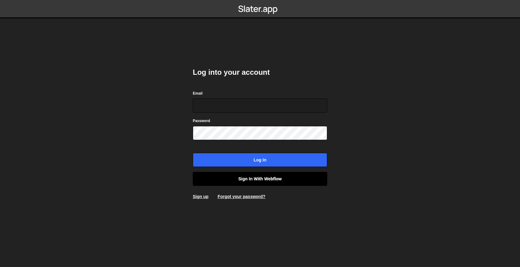
click at [234, 178] on link "Sign in with Webflow" at bounding box center [260, 179] width 134 height 14
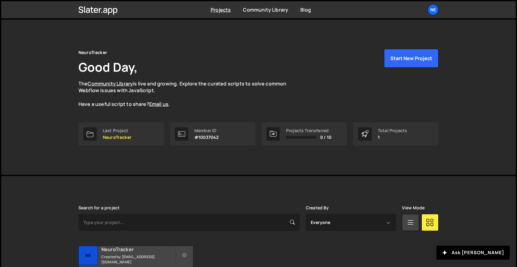
click at [114, 254] on div "NeuroTracker Created by [EMAIL_ADDRESS][DOMAIN_NAME]" at bounding box center [136, 255] width 115 height 19
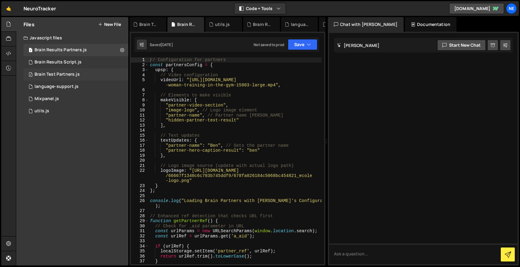
click at [61, 76] on div "Brain Test Partners.js" at bounding box center [57, 74] width 45 height 5
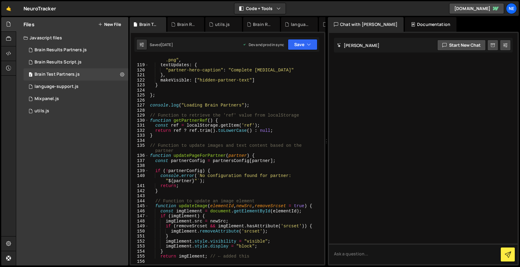
scroll to position [916, 0]
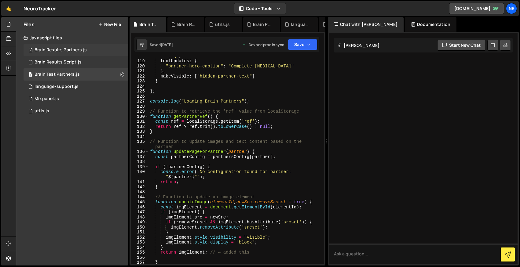
click at [49, 52] on div "Brain Results Partners.js" at bounding box center [61, 49] width 52 height 5
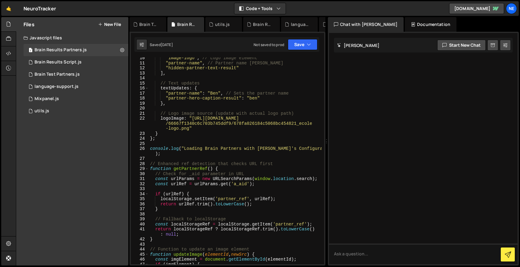
scroll to position [58, 0]
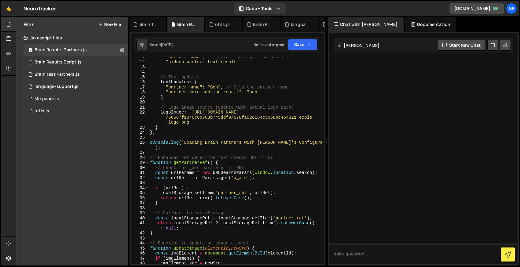
type textarea "logoImage: "https://cdn.prod.website-files.com/66667f1340c6c703b745ddf9/678fa02…"
click at [250, 118] on div ""partner-name" , // Partner name div "hidden-partner-text-result" ] , // Text u…" at bounding box center [235, 162] width 173 height 217
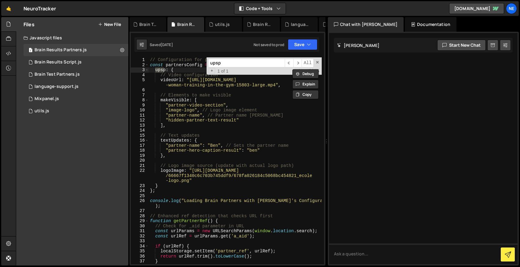
scroll to position [0, 0]
type input "upsp"
click at [60, 75] on div "Brain Test Partners.js" at bounding box center [57, 74] width 45 height 5
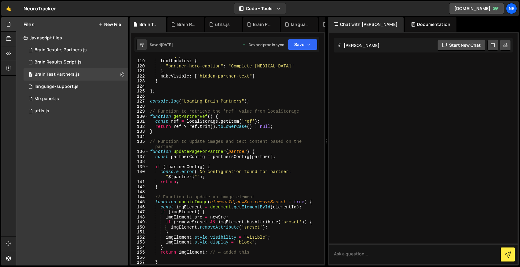
type textarea ""partner-hero-caption": "Complete Concussions""
click at [244, 64] on div "logoImageL : "https://cdn.prod.website-files.com /66667f1340c6c703b745ddf9 /683…" at bounding box center [235, 154] width 173 height 232
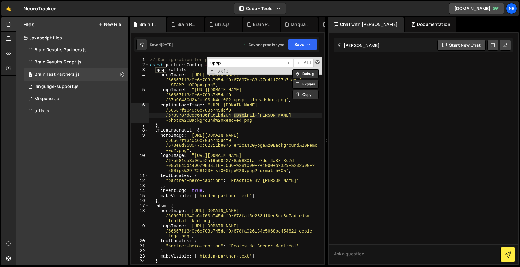
type input "upsp"
click at [318, 62] on span at bounding box center [317, 62] width 4 height 4
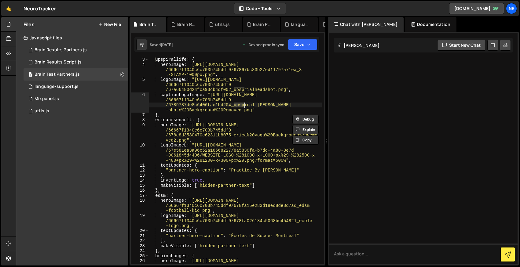
scroll to position [10, 0]
click at [122, 75] on icon at bounding box center [122, 74] width 4 height 6
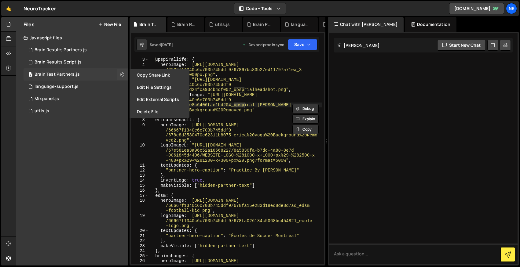
click at [116, 71] on div "2 Brain Test Partners.js 0" at bounding box center [76, 74] width 105 height 12
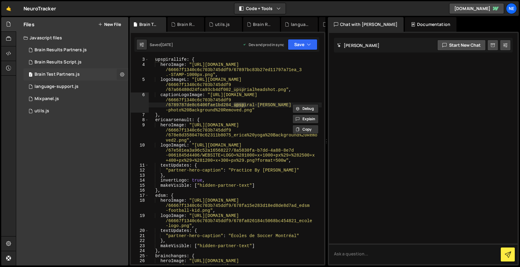
click at [123, 73] on icon at bounding box center [122, 74] width 4 height 6
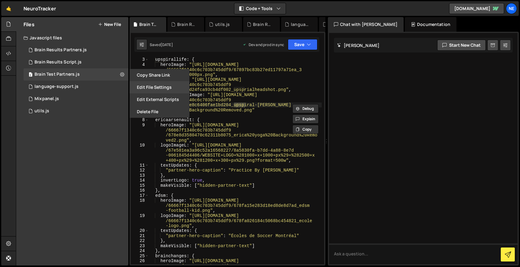
click at [161, 86] on button "Edit File Settings" at bounding box center [159, 87] width 60 height 12
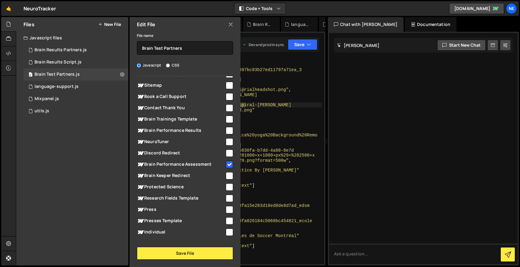
scroll to position [0, 0]
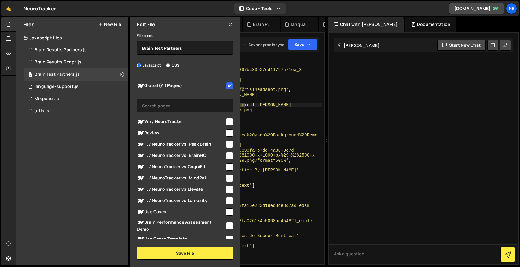
type textarea "logoImageL: "https://cdn.prod.website-files.com/66667f1340c6c703b745ddf9/67a664…"
click at [285, 92] on div "upspirallife : { heroImage : "https://cdn.prod.website-files.com /66667f1340c6c…" at bounding box center [235, 173] width 173 height 232
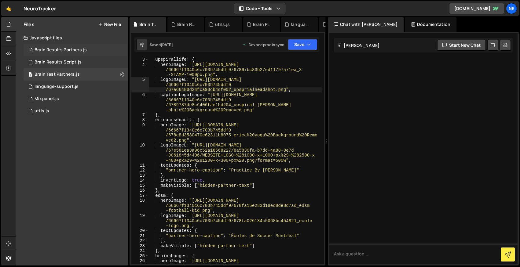
click at [61, 49] on div "Brain Results Partners.js" at bounding box center [61, 49] width 52 height 5
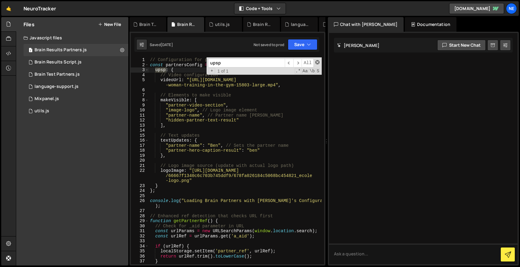
click at [319, 61] on span at bounding box center [317, 62] width 4 height 4
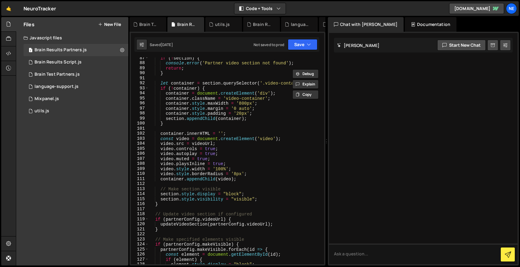
scroll to position [416, 0]
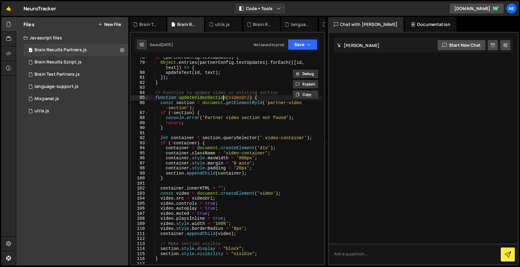
click at [224, 99] on div "if ( partnerConfig . textUpdates ) { Object . entries ( partnerConfig . textUpd…" at bounding box center [235, 163] width 173 height 217
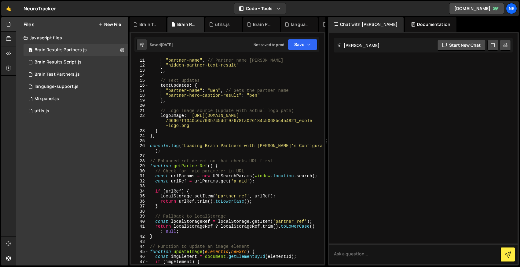
scroll to position [55, 0]
drag, startPoint x: 191, startPoint y: 146, endPoint x: 290, endPoint y: 145, distance: 99.6
click at [290, 145] on div ""image-logo" , // Logo image element "partner-name" , // Partner name div "hidd…" at bounding box center [235, 161] width 173 height 217
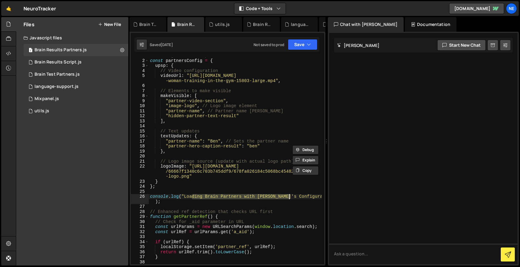
scroll to position [4, 0]
click at [171, 169] on div "// Configuration for partners const partnersConfig = { upsp : { // Video config…" at bounding box center [235, 161] width 173 height 217
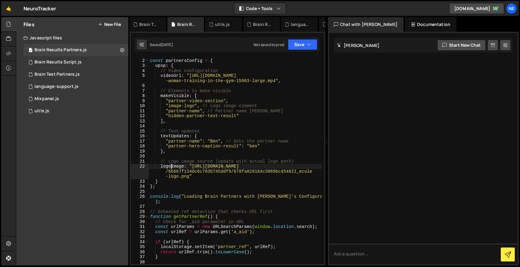
click at [171, 169] on div "// Configuration for partners const partnersConfig = { upsp : { // Video config…" at bounding box center [235, 161] width 173 height 217
click at [177, 137] on div "// Configuration for partners const partnersConfig = { upsp : { // Video config…" at bounding box center [235, 161] width 173 height 217
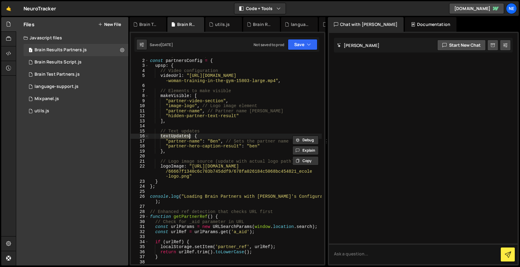
click at [178, 95] on div "// Configuration for partners const partnersConfig = { upsp : { // Video config…" at bounding box center [235, 161] width 173 height 217
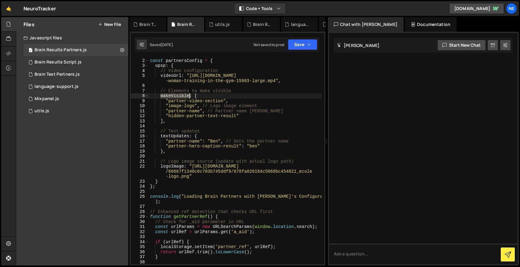
click at [178, 95] on div "// Configuration for partners const partnersConfig = { upsp : { // Video config…" at bounding box center [235, 161] width 173 height 217
click at [179, 111] on div "// Configuration for partners const partnersConfig = { upsp : { // Video config…" at bounding box center [235, 161] width 173 height 217
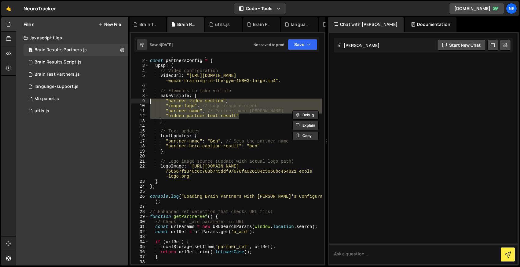
drag, startPoint x: 242, startPoint y: 116, endPoint x: 147, endPoint y: 99, distance: 96.2
click at [147, 99] on div ""partner-name", // Partner name div 1 2 3 4 5 6 7 8 9 10 11 12 13 14 15 16 17 1…" at bounding box center [227, 160] width 193 height 207
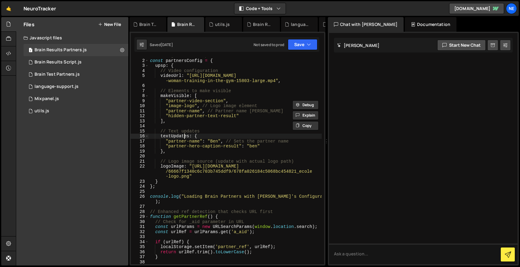
click at [183, 135] on div "// Configuration for partners const partnersConfig = { upsp : { // Video config…" at bounding box center [235, 161] width 173 height 217
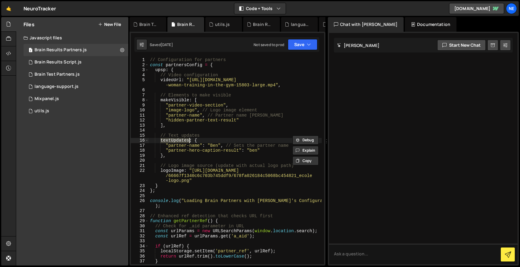
scroll to position [0, 0]
click at [159, 71] on div "// Configuration for partners const partnersConfig = { upsp : { // Video config…" at bounding box center [235, 165] width 173 height 217
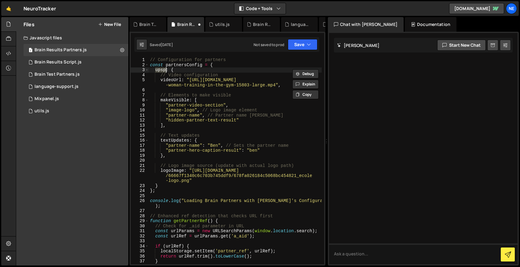
scroll to position [0, 1]
click at [217, 86] on div "// Configuration for partners const partnersConfig = { upsp : { // Video config…" at bounding box center [235, 165] width 173 height 217
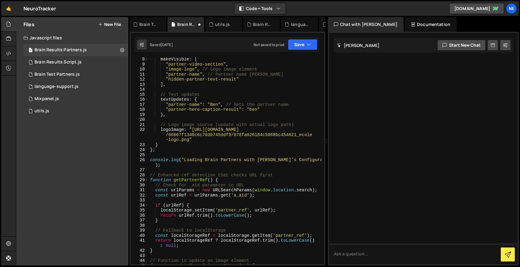
scroll to position [0, 0]
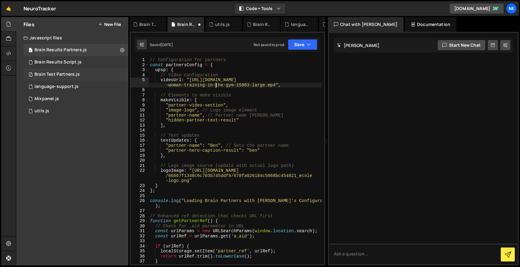
type textarea "videoUrl: "https://assets.mixkit.co/videos/preview/mixkit-woman-training-in-the…"
click at [60, 73] on div "Brain Test Partners.js" at bounding box center [57, 74] width 45 height 5
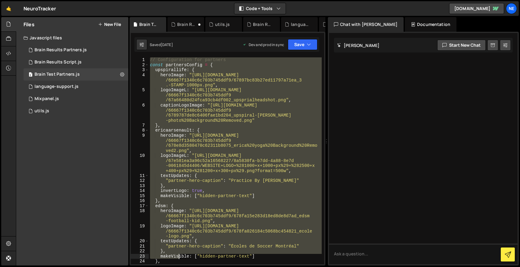
drag, startPoint x: 151, startPoint y: 59, endPoint x: 180, endPoint y: 256, distance: 199.1
click at [180, 257] on div "// Configuration for partners const partnersConfig = { upspirallife : { heroIma…" at bounding box center [235, 173] width 173 height 232
type textarea "}, makeVisible: ["hidden-partner-text"]"
click at [62, 109] on div "1 utils.js 0" at bounding box center [76, 111] width 105 height 12
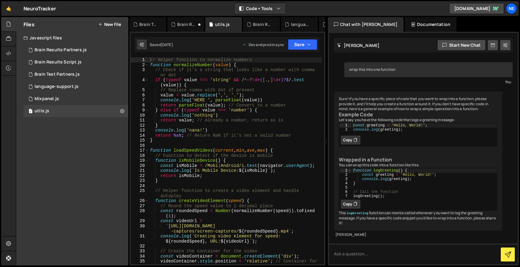
scroll to position [42, 0]
click at [48, 99] on div "Mixpanel.js" at bounding box center [47, 98] width 24 height 5
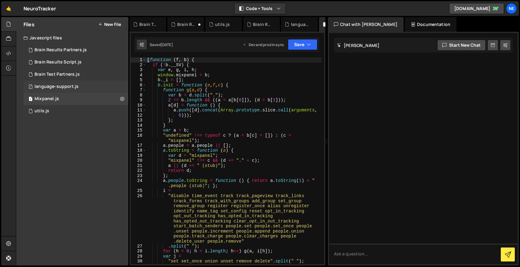
click at [53, 89] on div "language-support.js" at bounding box center [57, 86] width 44 height 5
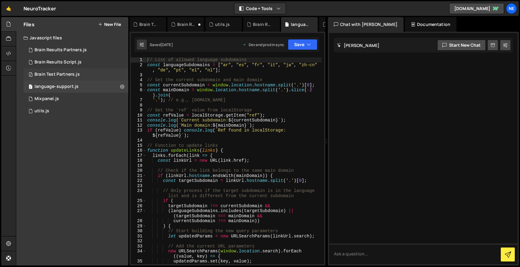
click at [57, 73] on div "Brain Test Partners.js" at bounding box center [57, 74] width 45 height 5
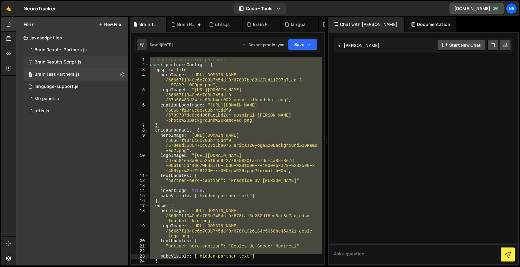
click at [57, 63] on div "Brain Results Script.js" at bounding box center [58, 62] width 47 height 5
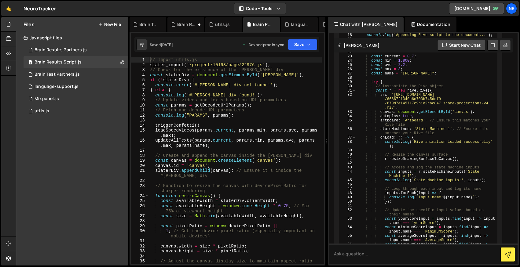
scroll to position [2350, 0]
click at [180, 63] on div "// Import utils.js slater_import ( '/project/10193/page/22976.js' ) ; // Check …" at bounding box center [235, 165] width 173 height 217
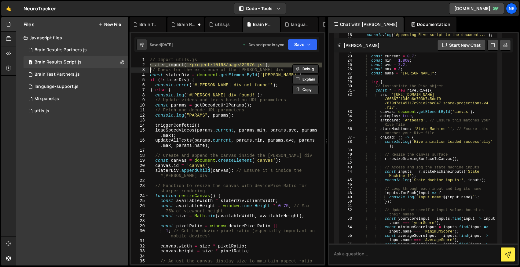
click at [253, 64] on div "// Import utils.js slater_import ( '/project/10193/page/22976.js' ) ; // Check …" at bounding box center [235, 160] width 173 height 207
type textarea "slater_import('/project/10193/page/22976.js');"
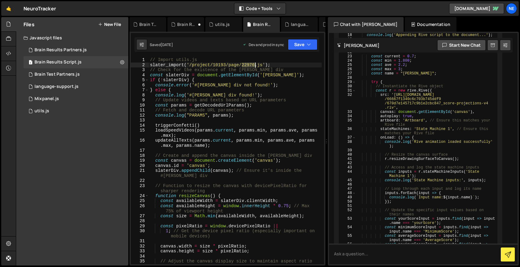
click at [253, 64] on div "// Import utils.js slater_import ( '/project/10193/page/22976.js' ) ; // Check …" at bounding box center [235, 165] width 173 height 217
click at [274, 64] on div "// Import utils.js slater_import ( '/project/10193/page/22976.js' ) ; // Check …" at bounding box center [235, 165] width 173 height 217
click at [71, 109] on div "1 utils.js 0" at bounding box center [76, 111] width 105 height 12
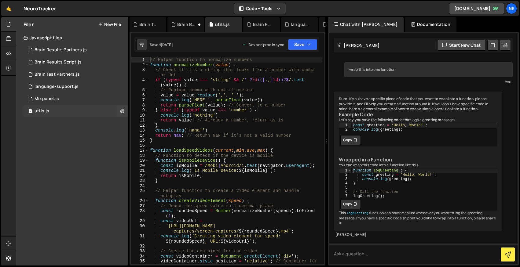
scroll to position [42, 0]
click at [122, 113] on icon at bounding box center [122, 111] width 4 height 6
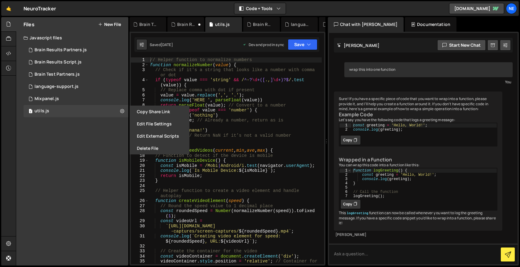
type textarea "// Helper function to normalize numbers"
click at [196, 59] on div "// Helper function to normalize numbers function normalizeNumber ( value ) { //…" at bounding box center [235, 165] width 173 height 217
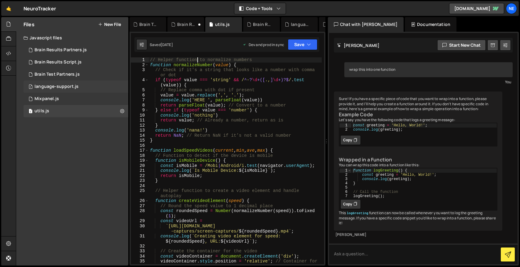
click at [72, 87] on div "language-support.js" at bounding box center [57, 86] width 44 height 5
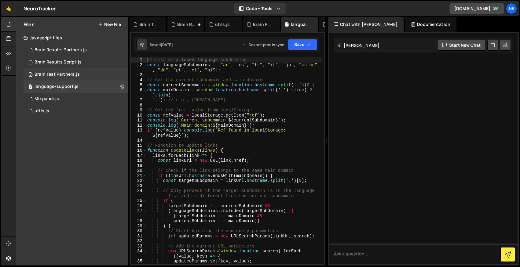
click at [86, 72] on div "2 Brain Test Partners.js 0" at bounding box center [76, 74] width 105 height 12
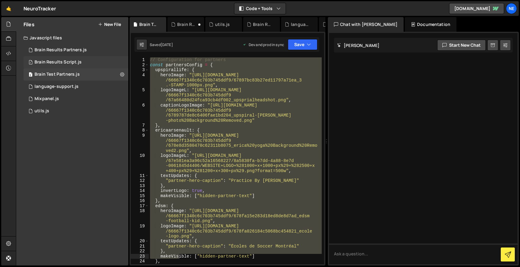
click at [74, 58] on div "1 Brain Results Script.js 0" at bounding box center [76, 62] width 105 height 12
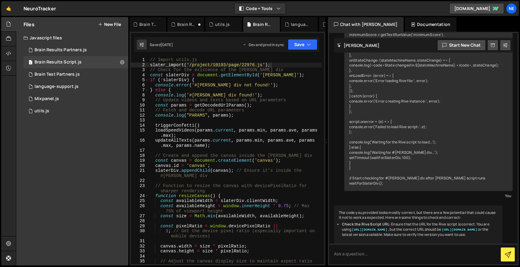
scroll to position [2350, 0]
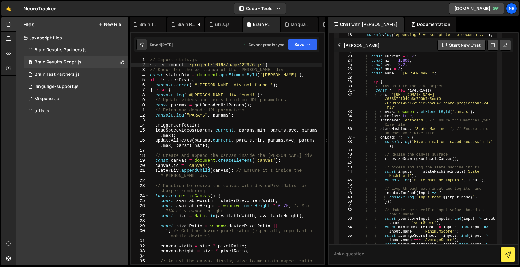
click at [279, 64] on div "// Import utils.js slater_import ( '/project/10193/page/22976.js' ) ; // Check …" at bounding box center [235, 165] width 173 height 217
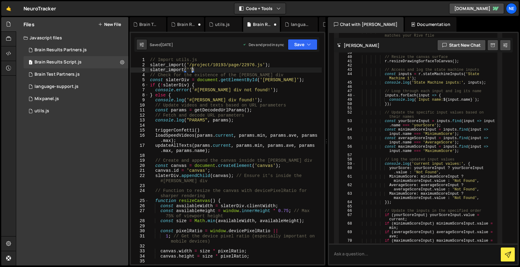
scroll to position [2454, 0]
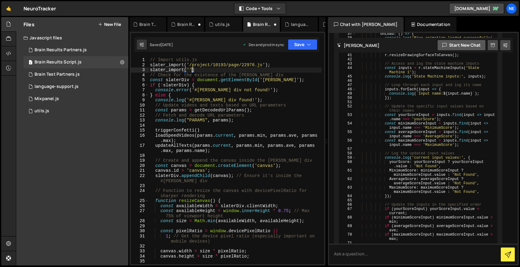
type textarea "slater_import('')"
click at [472, 46] on button "Start new chat" at bounding box center [461, 45] width 49 height 11
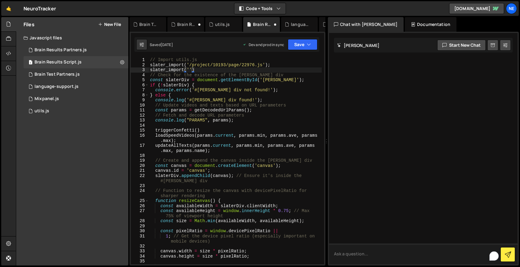
scroll to position [0, 0]
type textarea "how to import a file"
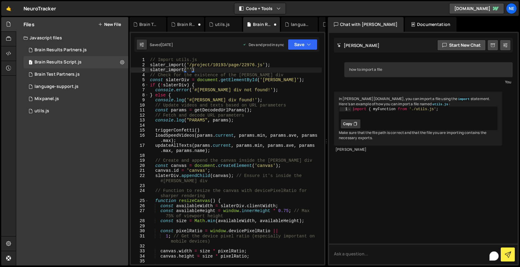
click at [215, 71] on div "// Import utils.js slater_import ( '/project/10193/page/22976.js' ) ; slater_im…" at bounding box center [235, 165] width 173 height 217
type textarea "slater_import('')x"
type textarea "import"
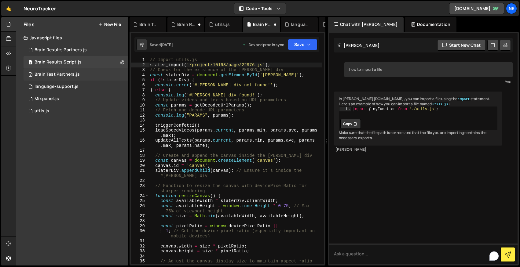
type textarea "slater_import('/project/10193/page/22976.js');"
click at [61, 73] on div "Brain Test Partners.js" at bounding box center [57, 74] width 45 height 5
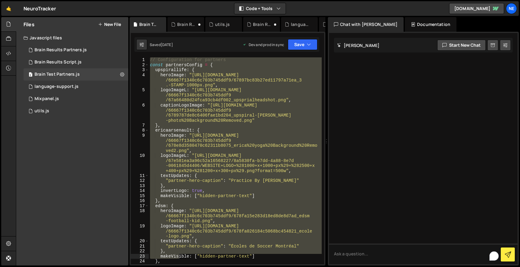
click at [194, 67] on div "// Configuration for partners const partnersConfig = { upspirallife : { heroIma…" at bounding box center [235, 160] width 173 height 207
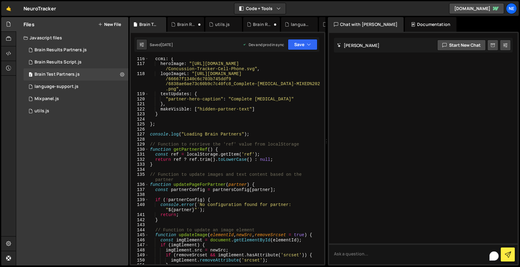
scroll to position [883, 0]
click at [162, 124] on div "ccmi : { heroImage : "https://completeconcussions.com/media/assets /Concussion-…" at bounding box center [235, 164] width 173 height 217
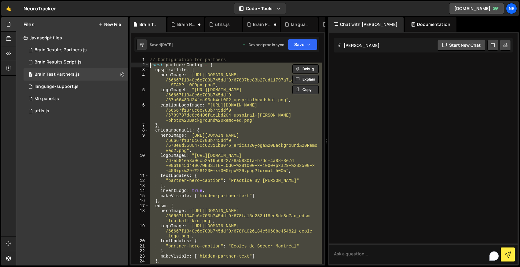
type textarea "// Configuration for partners const partnersConfig = {"
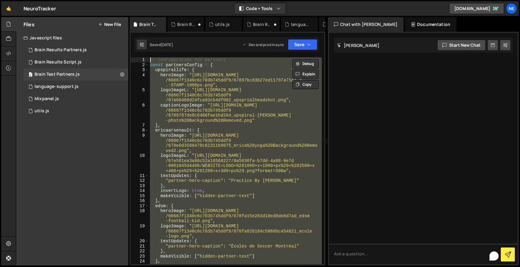
click at [103, 25] on button "New File" at bounding box center [109, 24] width 23 height 5
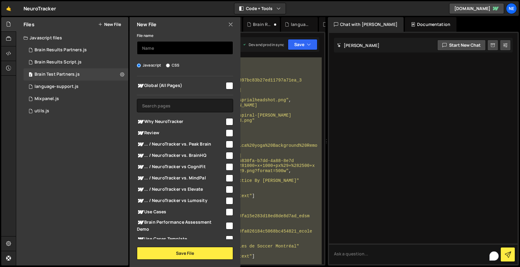
click at [162, 50] on input "text" at bounding box center [185, 47] width 96 height 13
type input "C"
click at [145, 47] on input "partner Config" at bounding box center [185, 47] width 96 height 13
type input "Partner Config"
click at [226, 83] on input "checkbox" at bounding box center [229, 85] width 7 height 7
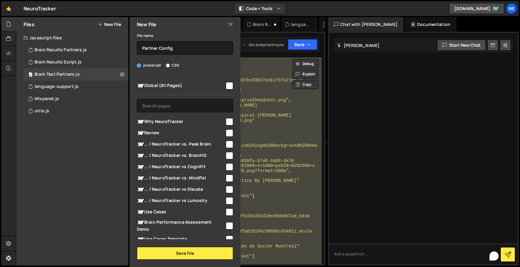
checkbox input "true"
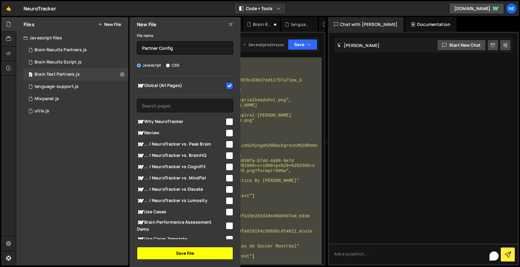
click at [156, 254] on button "Save File" at bounding box center [185, 253] width 96 height 13
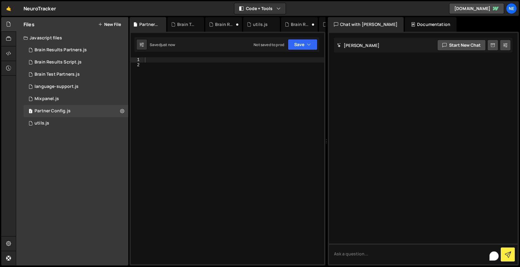
click at [190, 110] on div at bounding box center [234, 165] width 181 height 217
paste textarea "};"
type textarea "};"
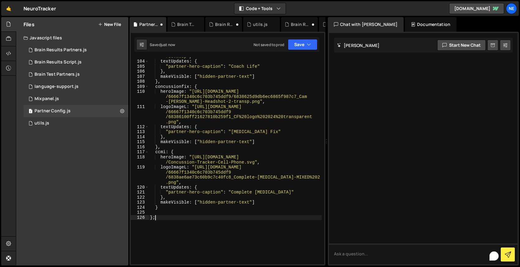
scroll to position [795, 0]
click at [160, 222] on div "logoImageL : "https://cdn.prod.website-files.com /66667f1340c6c703b745ddf9 /67f…" at bounding box center [235, 155] width 173 height 232
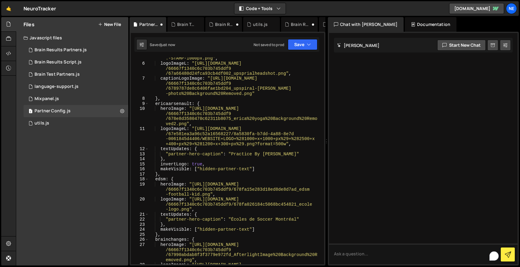
scroll to position [0, 0]
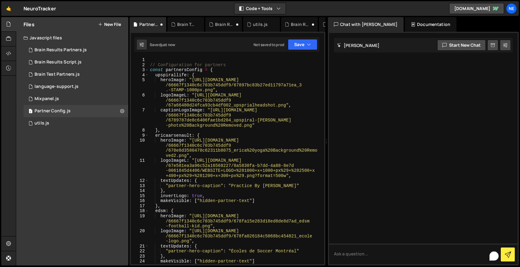
click at [158, 70] on div "// Configuration for partners const partnersConfig = { upspirallife : { heroIma…" at bounding box center [235, 165] width 173 height 217
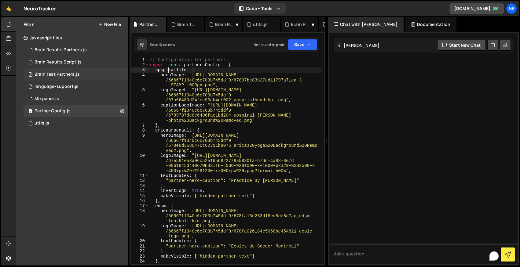
type textarea "upspirallife: {"
click at [63, 75] on div "Brain Test Partners.js" at bounding box center [57, 74] width 45 height 5
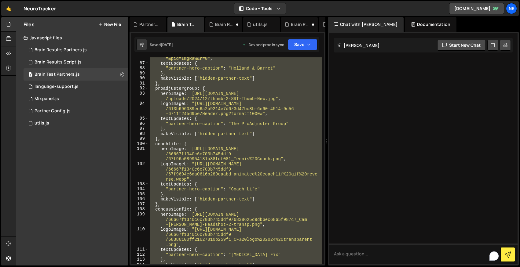
scroll to position [774, 0]
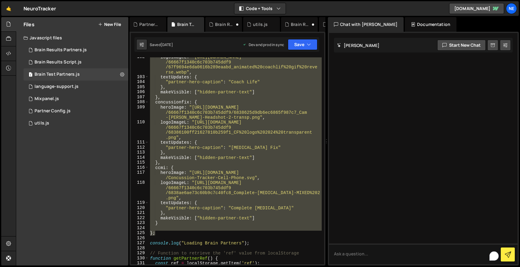
click at [175, 74] on div "logoImageL : "https://cdn.prod.website-files.com /66667f1340c6c703b745ddf9 /67f…" at bounding box center [235, 160] width 173 height 207
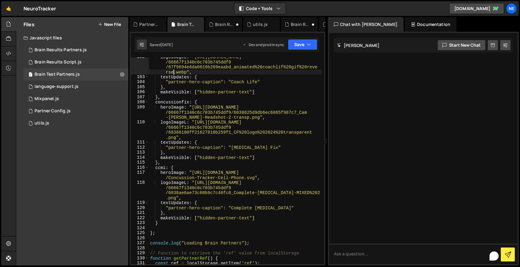
click at [166, 233] on div "logoImageL : "https://cdn.prod.website-files.com /66667f1340c6c703b745ddf9 /67f…" at bounding box center [235, 170] width 173 height 232
type textarea "// Configuration for partners const partnersConfig = {"
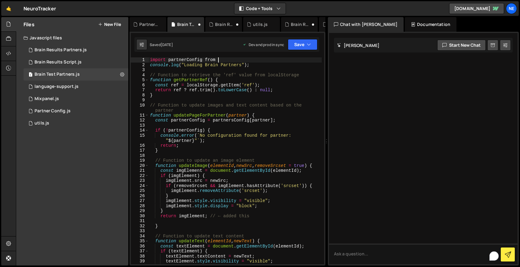
scroll to position [0, 4]
type textarea "import partnerConfig from"
click at [57, 110] on div "Partner Config.js" at bounding box center [53, 110] width 36 height 5
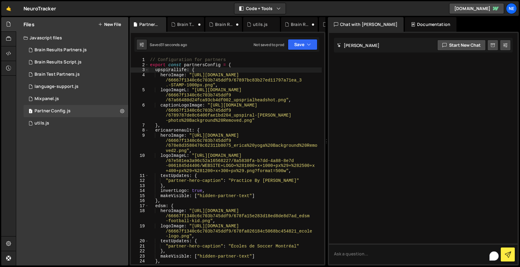
type textarea "export const partnersConfig = {"
click at [200, 66] on div "// Configuration for partners export const partnersConfig = { upspirallife : { …" at bounding box center [235, 173] width 173 height 232
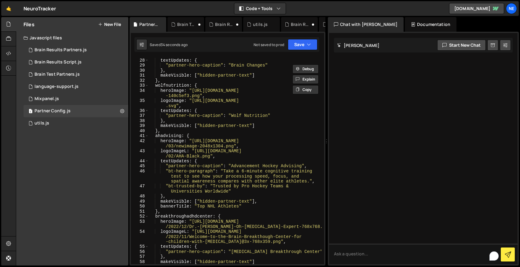
scroll to position [246, 0]
click at [304, 45] on button "Save" at bounding box center [303, 44] width 30 height 11
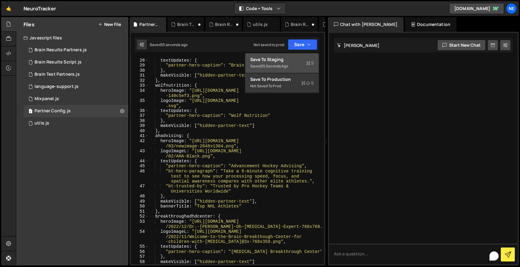
click at [277, 61] on div "Save to Staging S" at bounding box center [282, 60] width 64 height 6
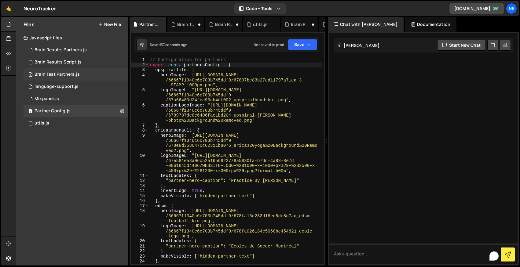
click at [69, 73] on div "Brain Test Partners.js" at bounding box center [57, 74] width 45 height 5
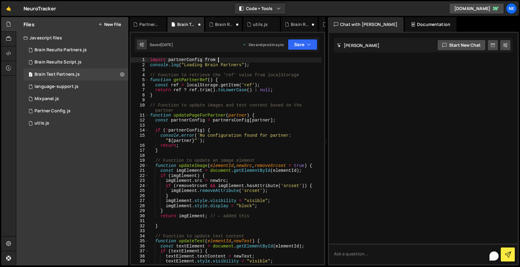
click at [223, 59] on div "import partnerConfig from console . log ( "Loading Brain Partners" ) ; // Funct…" at bounding box center [235, 165] width 173 height 217
paste textarea "partnersConfig""
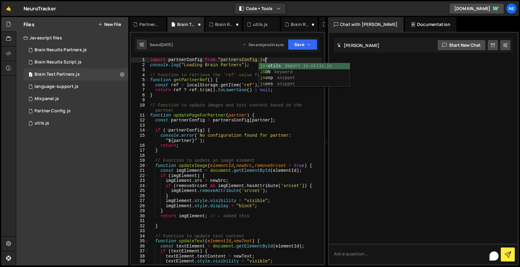
click at [234, 63] on div "import partnerConfig from "partnersConfig.js" console . log ( "Loading Brain Pa…" at bounding box center [235, 165] width 173 height 217
click at [215, 58] on div "import partnerConfig from "partnersConfig.js" console . log ( "Loading Brain Pa…" at bounding box center [235, 165] width 173 height 217
type textarea "import partnerConfig from "partnersConfig.js""
click at [182, 59] on div "import partnerConfig from "partnersConfig.js" console . log ( "Loading Brain Pa…" at bounding box center [235, 165] width 173 height 217
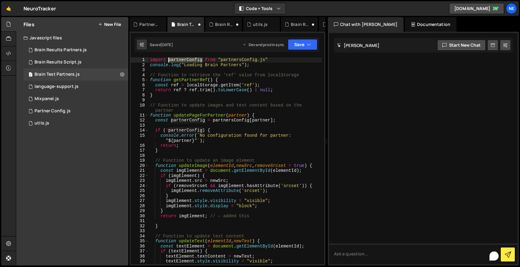
click at [182, 59] on div "import partnerConfig from "partnersConfig.js" console . log ( "Loading Brain Pa…" at bounding box center [235, 165] width 173 height 217
click at [280, 58] on div "import partnerConfig from "partnersConfig.js" console . log ( "Loading Brain Pa…" at bounding box center [235, 165] width 173 height 217
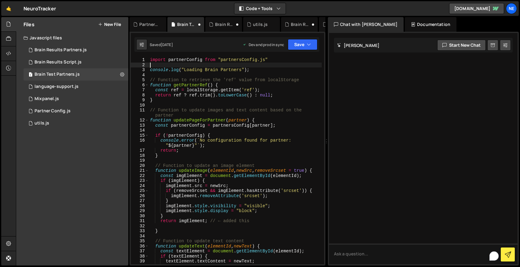
scroll to position [0, 0]
click at [244, 69] on div "import partnerConfig from "partnersConfig.js" console . log ( "Loading Brain Pa…" at bounding box center [235, 165] width 173 height 217
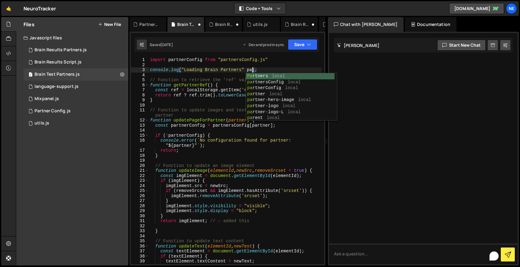
scroll to position [0, 7]
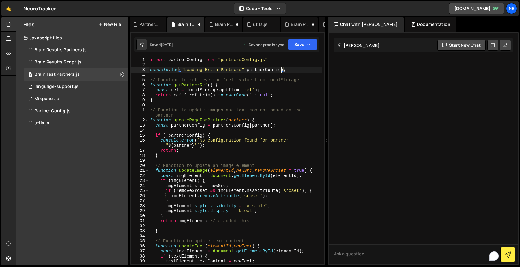
click at [243, 70] on div "import partnerConfig from "partnersConfig.js" console . log ( "Loading Brain Pa…" at bounding box center [235, 165] width 173 height 217
click at [285, 68] on div "import partnerConfig from "partnersConfig.js" console . log ( "Loading Brain Pa…" at bounding box center [235, 165] width 173 height 217
click at [301, 43] on button "Save" at bounding box center [303, 44] width 30 height 11
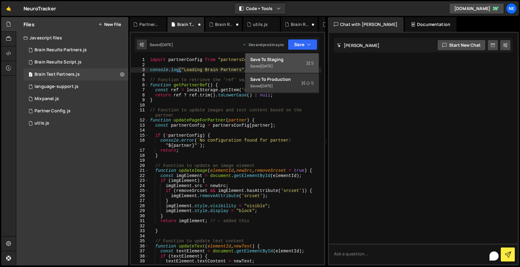
click at [283, 61] on div "Save to Staging S" at bounding box center [282, 60] width 64 height 6
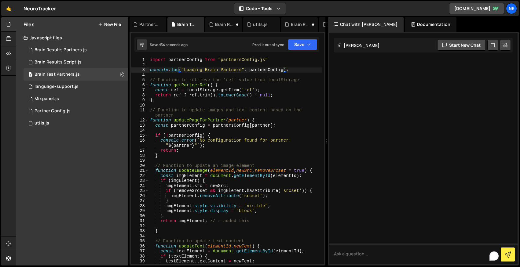
click at [172, 69] on div "import partnerConfig from "partnersConfig.js" console . log ( "Loading Brain Pa…" at bounding box center [235, 165] width 173 height 217
click at [182, 70] on div "import partnerConfig from "partnersConfig.js" console . log ( "Loading Brain Pa…" at bounding box center [235, 165] width 173 height 217
drag, startPoint x: 184, startPoint y: 69, endPoint x: 242, endPoint y: 68, distance: 58.1
click at [242, 68] on div "import partnerConfig from "partnersConfig.js" console . log ( "Loading Brain Pa…" at bounding box center [235, 165] width 173 height 217
click at [239, 91] on div "import partnerConfig from "partnersConfig.js" console . log ( "Loading Brain Pa…" at bounding box center [235, 165] width 173 height 217
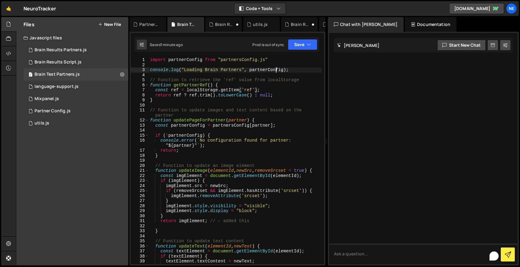
click at [275, 71] on div "import partnerConfig from "partnersConfig.js" console . log ( "Loading Brain Pa…" at bounding box center [235, 165] width 173 height 217
click at [292, 68] on div "import partnerConfig from "partnersConfig.js" console . log ( "Loading Brain Pa…" at bounding box center [235, 165] width 173 height 217
click at [246, 57] on div "import partnerConfig from "partnersConfig.js" console . log ( "Loading Brain Pa…" at bounding box center [235, 165] width 173 height 217
click at [267, 59] on div "import partnerConfig from "partnersConfig.js" console . log ( "Loading Brain Pa…" at bounding box center [235, 165] width 173 height 217
click at [275, 59] on div "import partnerConfig from "partnersConfig.js" console . log ( "Loading Brain Pa…" at bounding box center [235, 165] width 173 height 217
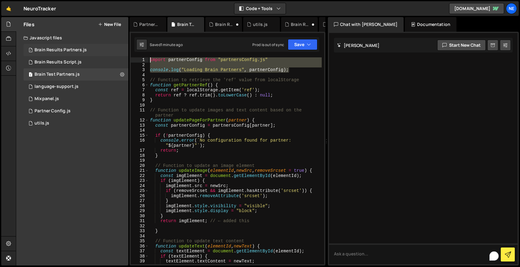
drag, startPoint x: 291, startPoint y: 71, endPoint x: 73, endPoint y: 52, distance: 218.6
click at [73, 52] on div "Files New File Javascript files 1 Brain Results Partners.js 0 1 Brain Results S…" at bounding box center [268, 141] width 504 height 249
type textarea "import partnerConfig from "partnersConfig.js""
click at [341, 255] on textarea "To enrich screen reader interactions, please activate Accessibility in Grammarl…" at bounding box center [423, 254] width 188 height 21
paste textarea "import partnerConfig from "partnersConfig.js" console.log("Loading Brain Partne…"
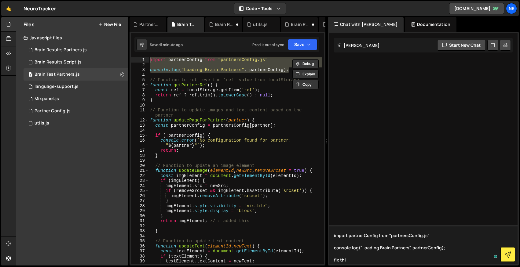
type textarea "import partnerConfig from "partnersConfig.js" console.log("Loading Brain Partne…"
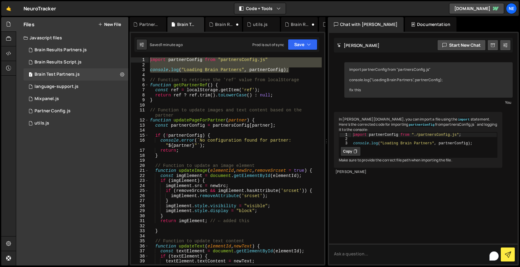
click at [354, 151] on icon at bounding box center [355, 151] width 4 height 6
click at [251, 70] on div "import partnerConfig from "partnersConfig.js" console . log ( "Loading Brain Pa…" at bounding box center [235, 160] width 173 height 207
drag, startPoint x: 293, startPoint y: 71, endPoint x: 140, endPoint y: 61, distance: 152.4
click at [140, 61] on div "console.log("Loading Brain Partners", partnerConfig); 1 2 3 4 5 6 7 8 9 10 11 1…" at bounding box center [227, 160] width 193 height 207
paste textarea "console.log("Loading Brain Partners", partnerConfig);"
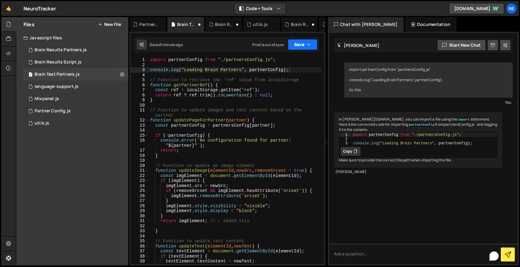
click at [304, 43] on button "Save" at bounding box center [303, 44] width 30 height 11
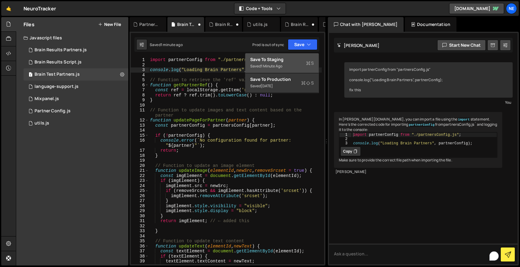
click at [285, 57] on div "Save to Staging S" at bounding box center [282, 60] width 64 height 6
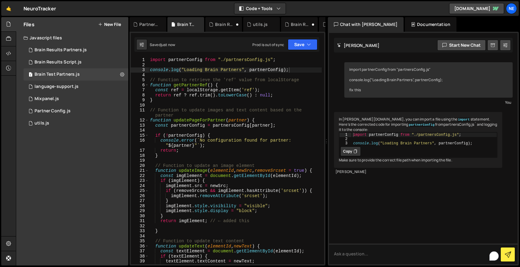
click at [240, 69] on div "import partnerConfig from "./partnersConfig.js" ; console . log ( "Loading Brai…" at bounding box center [235, 165] width 173 height 217
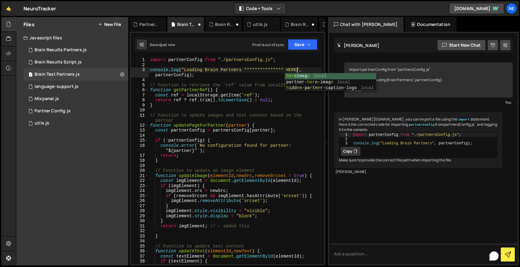
scroll to position [0, 10]
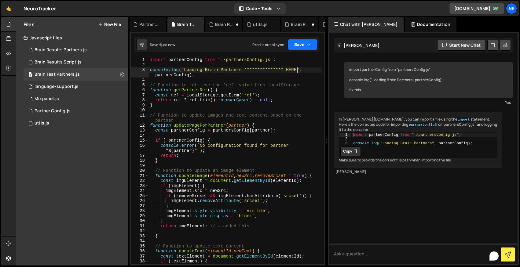
type textarea "**********"
click at [51, 112] on div "Partner Config.js" at bounding box center [53, 110] width 36 height 5
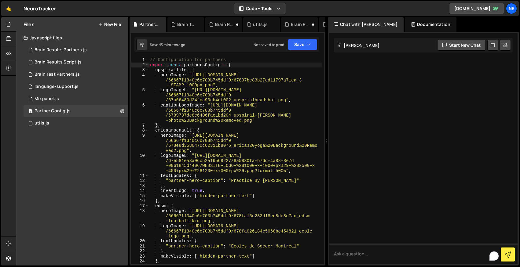
click at [207, 65] on div "// Configuration for partners export const partnersConfig = { upspirallife : { …" at bounding box center [235, 173] width 173 height 232
click at [304, 45] on button "Save" at bounding box center [303, 44] width 30 height 11
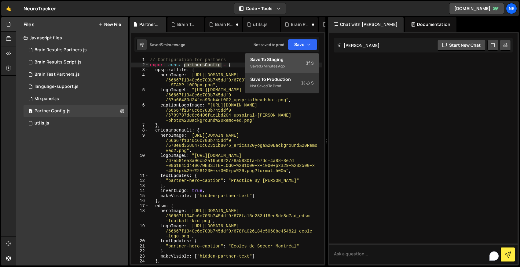
click at [283, 59] on div "Save to Staging S" at bounding box center [282, 60] width 64 height 6
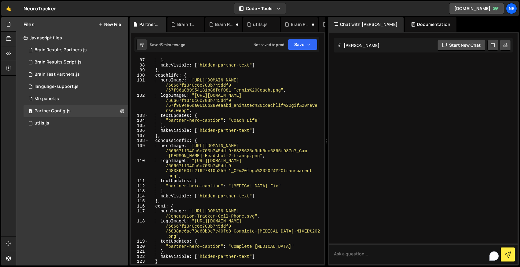
scroll to position [846, 0]
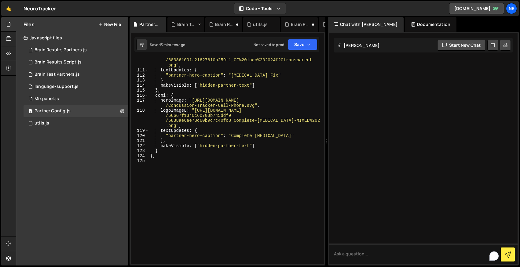
click at [188, 25] on div "Brain Test Partners.js" at bounding box center [187, 24] width 20 height 6
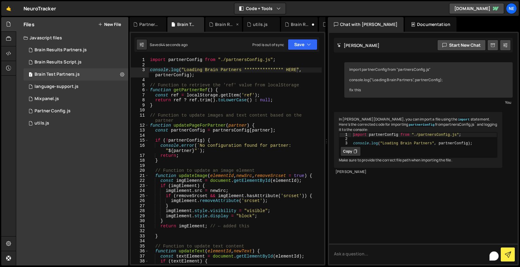
click at [223, 26] on div "Brain Results Partners.js" at bounding box center [225, 24] width 20 height 6
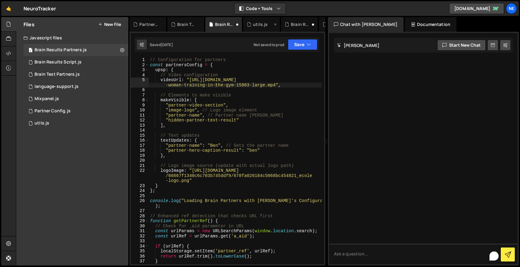
click at [259, 24] on div "utils.js" at bounding box center [260, 24] width 15 height 6
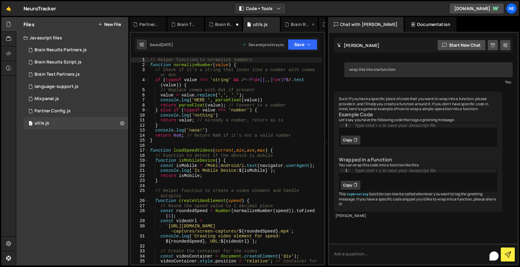
scroll to position [42, 0]
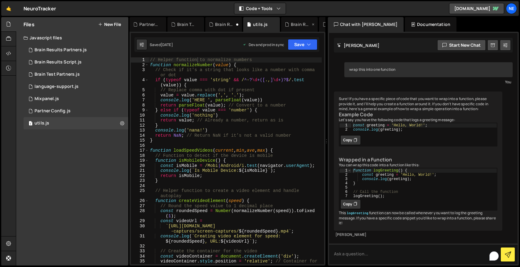
click at [291, 23] on div "Brain Results Script.js" at bounding box center [301, 24] width 20 height 6
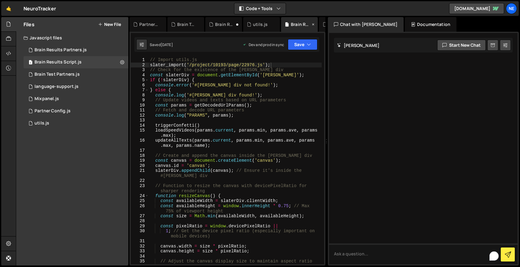
scroll to position [0, 0]
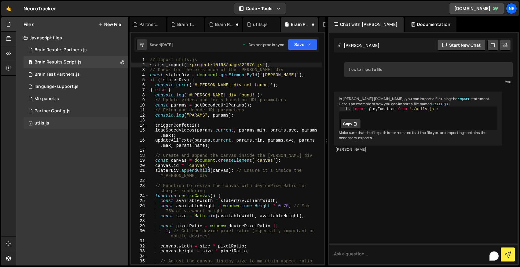
click at [71, 126] on div "1 utils.js 0" at bounding box center [76, 123] width 105 height 12
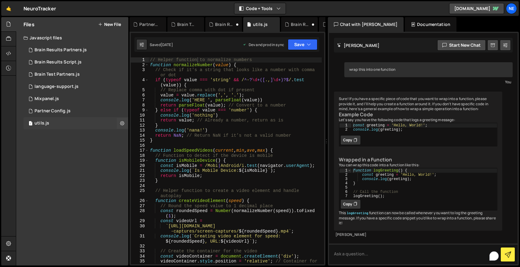
scroll to position [42, 0]
click at [74, 115] on div "1 Partner Config.js 0" at bounding box center [76, 111] width 105 height 12
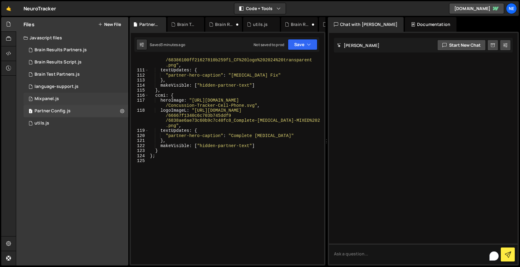
scroll to position [0, 0]
click at [83, 97] on div "1 Mixpanel.js 0" at bounding box center [76, 99] width 105 height 12
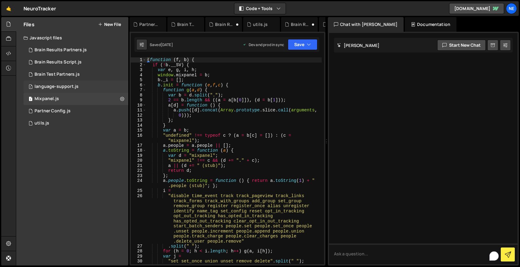
click at [79, 86] on div "1 language-support.js 0" at bounding box center [76, 87] width 105 height 12
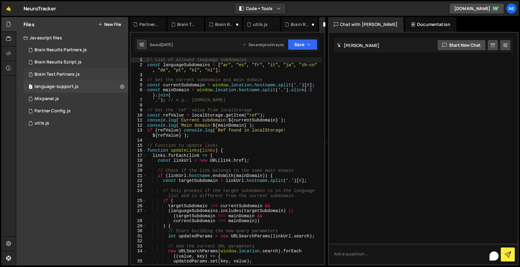
click at [77, 71] on div "1 Brain Test Partners.js 0" at bounding box center [76, 74] width 105 height 12
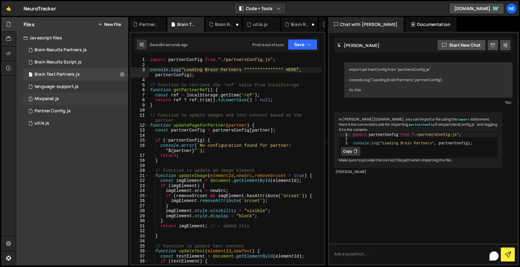
click at [65, 100] on div "1 Mixpanel.js 0" at bounding box center [76, 99] width 105 height 12
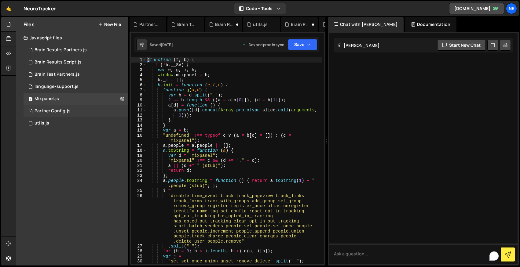
click at [64, 109] on div "Partner Config.js" at bounding box center [53, 110] width 36 height 5
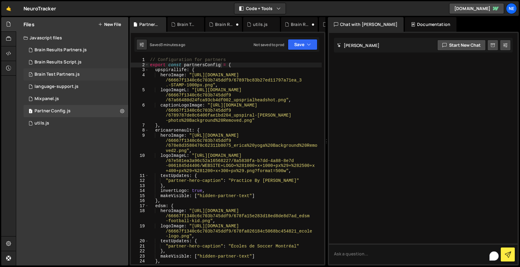
click at [67, 70] on div "1 Brain Test Partners.js 0" at bounding box center [76, 74] width 105 height 12
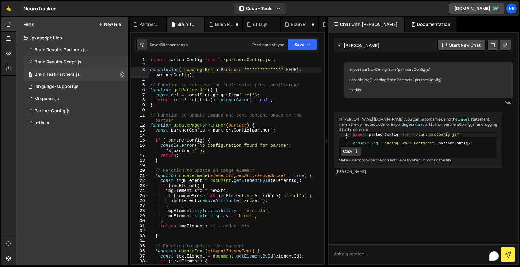
click at [69, 62] on div "Brain Results Script.js" at bounding box center [58, 62] width 47 height 5
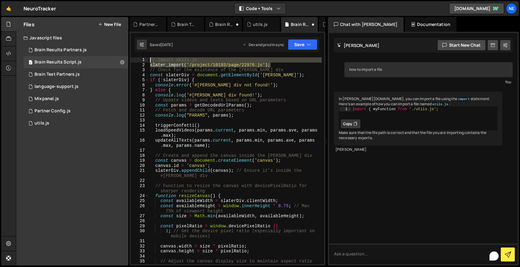
drag, startPoint x: 282, startPoint y: 66, endPoint x: 146, endPoint y: 60, distance: 136.4
click at [146, 60] on div "slater_import('/project/10193/page/22976.js'); 1 2 3 4 5 6 7 8 9 10 11 12 13 14…" at bounding box center [227, 160] width 193 height 207
type textarea "// Import utils.js slater_import('/project/10193/page/22976.js');"
click at [346, 255] on textarea "To enrich screen reader interactions, please activate Accessibility in Grammarl…" at bounding box center [423, 254] width 188 height 21
paste textarea "// Import utils.js slater_import('/project/10193/page/22976.js');"
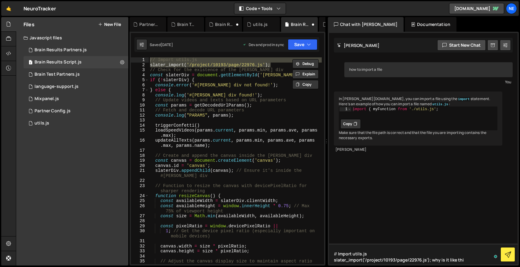
type textarea "// Import utils.js slater_import('/project/10193/page/22976.js'); why is it lik…"
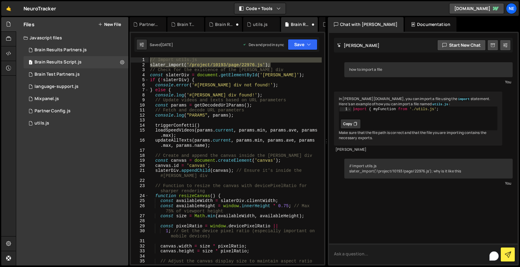
scroll to position [44, 0]
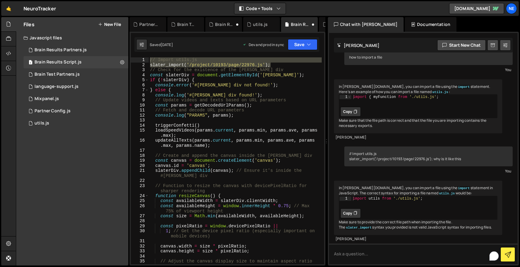
click at [413, 21] on div "Documentation" at bounding box center [431, 24] width 52 height 15
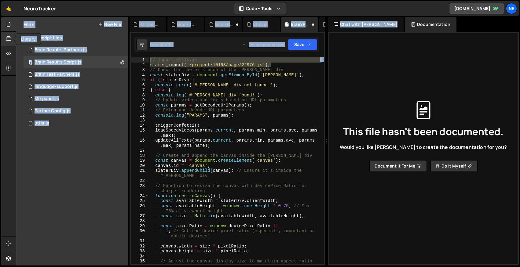
click at [8, 41] on icon at bounding box center [8, 38] width 5 height 7
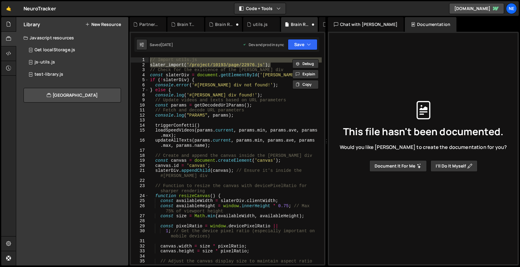
click at [62, 134] on div "Library New Resource Javascript resources Get localStorage.js 0 js-utils.js 0" at bounding box center [72, 141] width 112 height 249
click at [11, 54] on div at bounding box center [8, 53] width 15 height 15
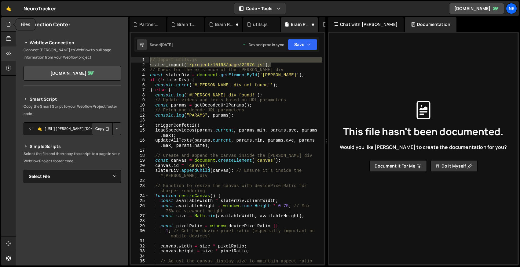
click at [12, 24] on div at bounding box center [8, 24] width 15 height 15
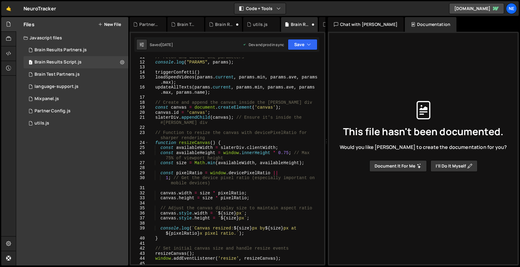
scroll to position [0, 0]
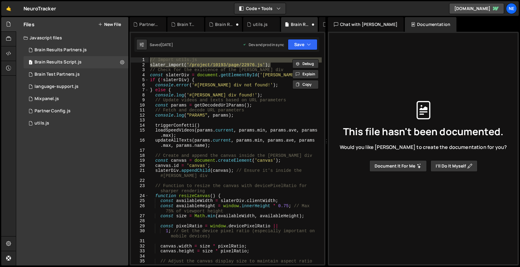
click at [364, 24] on div "Chat with Slater AI" at bounding box center [366, 24] width 76 height 15
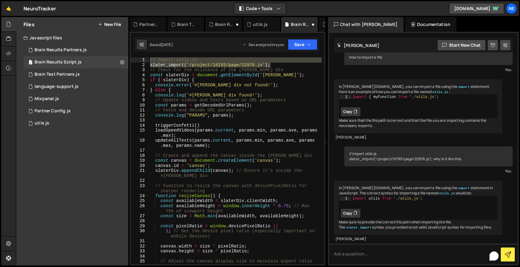
click at [249, 65] on div "// Import utils.js slater_import ( '/project/10193/page/22976.js' ) ; // Check …" at bounding box center [235, 160] width 173 height 207
type textarea "slater_import('/project/10193/page/22976.js');"
click at [249, 65] on div "// Import utils.js slater_import ( '/project/10193/page/22976.js' ) ; // Check …" at bounding box center [235, 165] width 173 height 217
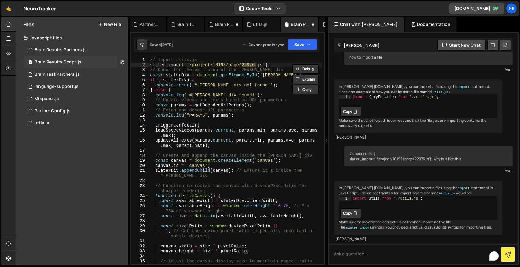
click at [122, 63] on icon at bounding box center [122, 62] width 4 height 6
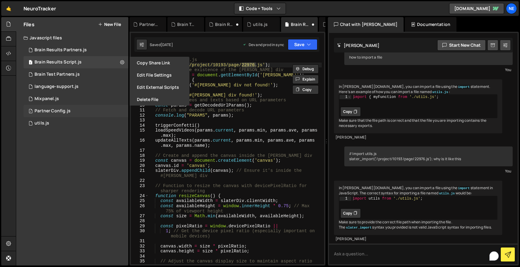
click at [107, 112] on div "1 Partner Config.js 0" at bounding box center [76, 111] width 105 height 12
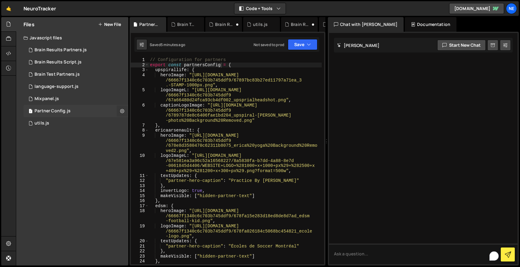
click at [121, 112] on icon at bounding box center [122, 111] width 4 height 6
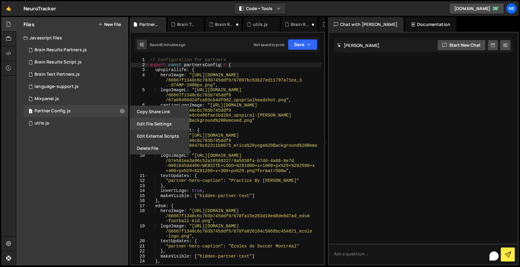
click at [161, 124] on button "Edit File Settings" at bounding box center [159, 124] width 60 height 12
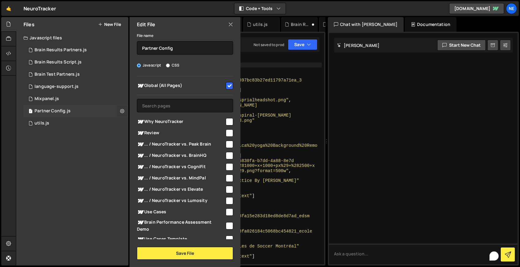
click at [122, 113] on icon at bounding box center [122, 111] width 4 height 6
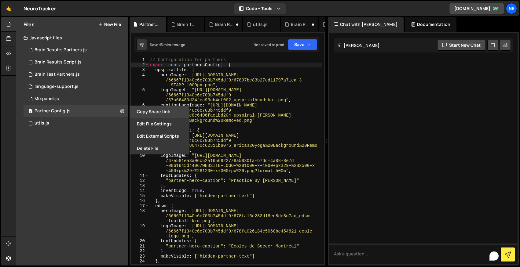
click at [165, 114] on button "Copy share link" at bounding box center [159, 112] width 60 height 12
click at [244, 66] on div "// Configuration for partners export const partnersConfig = { upspirallife : { …" at bounding box center [235, 173] width 173 height 232
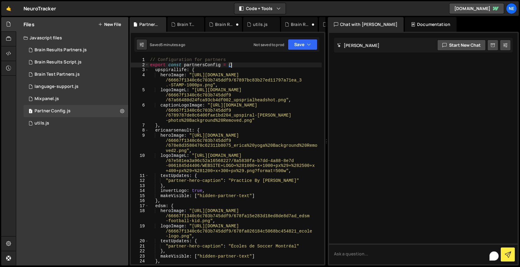
paste textarea "https://slater.app/projects/10193/pages/44615"
click at [123, 110] on icon at bounding box center [122, 111] width 4 height 6
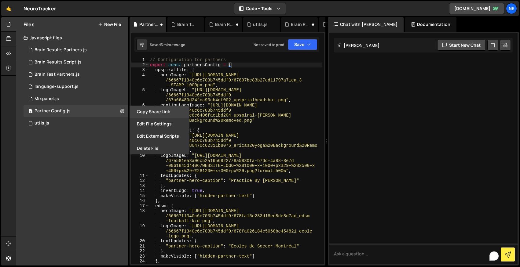
click at [162, 113] on button "Copy share link" at bounding box center [159, 112] width 60 height 12
type textarea "// Configuration for partners"
click at [254, 62] on div "// Configuration for partners export const partnersConfig = { upspirallife : { …" at bounding box center [235, 173] width 173 height 232
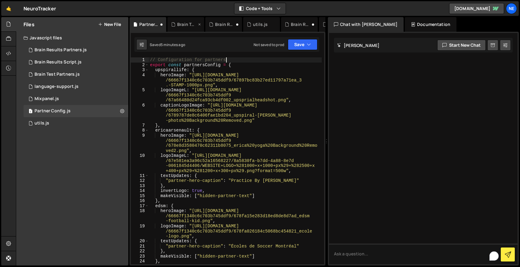
click at [190, 25] on div "Brain Test Partners.js" at bounding box center [187, 24] width 20 height 6
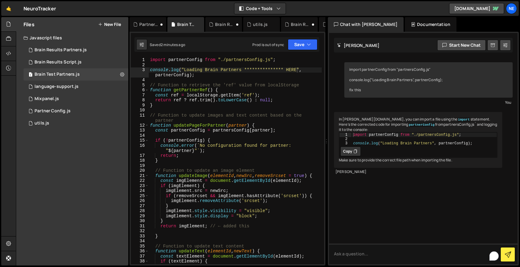
type textarea "import partnerConfig from "./partnersConfig.js";"
click at [283, 59] on div "**********" at bounding box center [235, 165] width 173 height 217
paste textarea "https://slater.app/projects/10193/pages/44615")"
type textarea "slater_import("https://slater.app/projects/10193/pages/44615")"
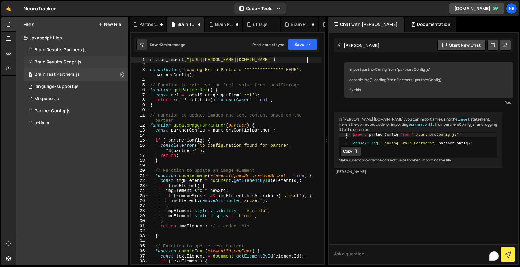
click at [71, 60] on div "Brain Results Script.js" at bounding box center [58, 62] width 47 height 5
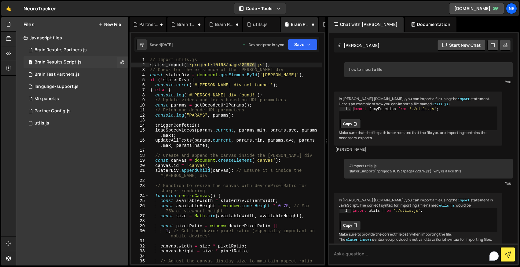
scroll to position [44, 0]
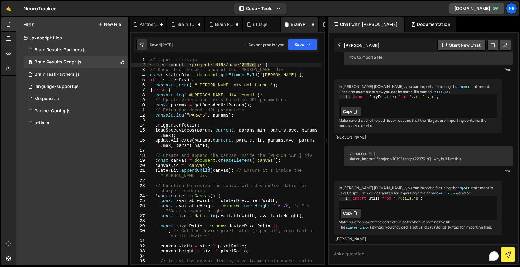
click at [276, 64] on div "// Import utils.js slater_import ( '/project/10193/page/22976.js' ) ; // Check …" at bounding box center [235, 165] width 173 height 217
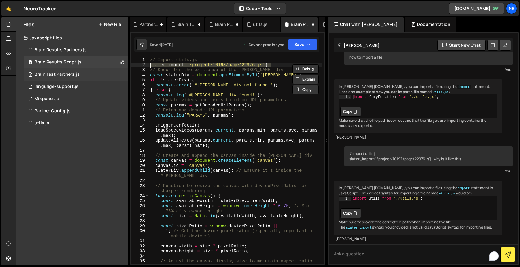
click at [51, 72] on div "Brain Test Partners.js" at bounding box center [57, 74] width 45 height 5
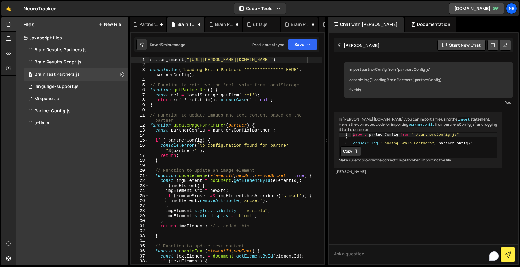
click at [316, 60] on div "**********" at bounding box center [235, 165] width 173 height 217
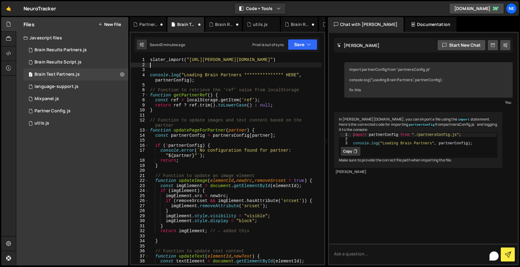
paste textarea "slater_import('/project/10193/page/22976.js');"
click at [188, 59] on div "**********" at bounding box center [235, 165] width 173 height 217
drag, startPoint x: 240, startPoint y: 59, endPoint x: 308, endPoint y: 59, distance: 68.4
click at [308, 59] on div "**********" at bounding box center [235, 165] width 173 height 217
drag, startPoint x: 255, startPoint y: 65, endPoint x: 192, endPoint y: 66, distance: 62.9
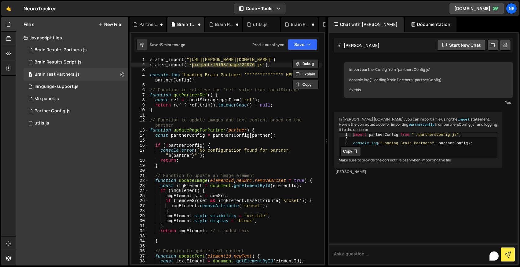
click at [192, 65] on div "**********" at bounding box center [235, 165] width 173 height 217
paste textarea "s/10193/pages/44615"
click at [317, 57] on div "1 2 3 4 5 6 7 8 9 10 11 12 13 14 15 16 17 18 19 20 21 22 23 24 25 26 27 28 29 3…" at bounding box center [227, 149] width 196 height 234
type textarea "slater_import("https://slater.app/projects/10193/pages/44615")"
click at [316, 59] on div "**********" at bounding box center [235, 165] width 173 height 217
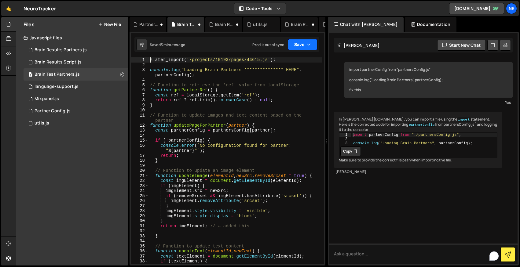
click at [303, 46] on button "Save" at bounding box center [303, 44] width 30 height 11
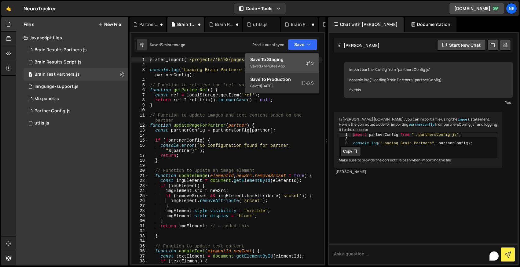
click at [286, 61] on div "Save to Staging S" at bounding box center [282, 60] width 64 height 6
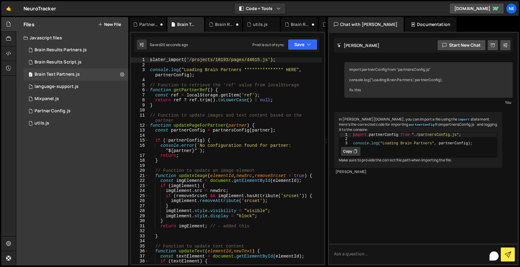
click at [174, 75] on div "**********" at bounding box center [235, 165] width 173 height 217
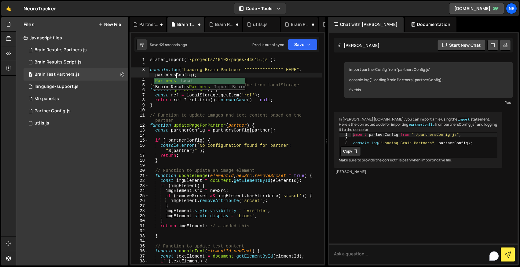
click at [277, 75] on div "**********" at bounding box center [235, 165] width 173 height 217
click at [293, 48] on button "Save" at bounding box center [303, 44] width 30 height 11
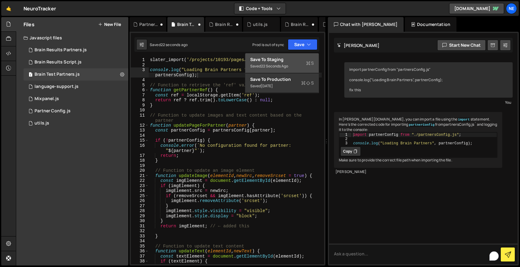
click at [283, 60] on div "Save to Staging S" at bounding box center [282, 60] width 64 height 6
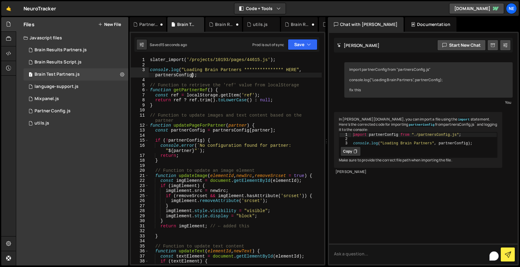
click at [191, 75] on div "**********" at bounding box center [235, 165] width 173 height 217
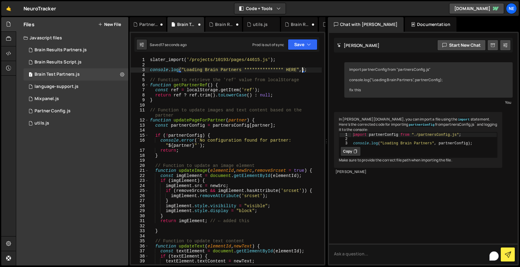
type textarea "**********"
click at [148, 23] on div "Partner Config.js" at bounding box center [149, 24] width 20 height 6
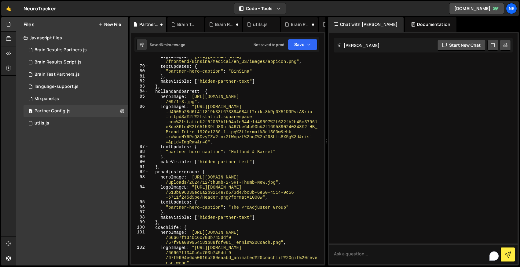
scroll to position [846, 0]
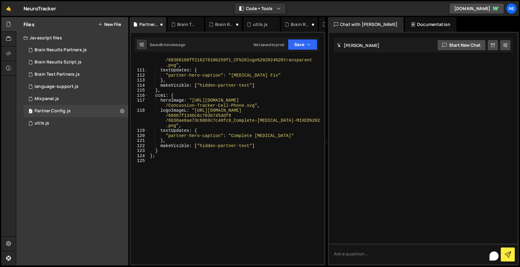
type textarea "}"
click at [167, 150] on div "logoImageL : "https://cdn.prod.website-files.com /66667f1340c6c703b745ddf9 /683…" at bounding box center [235, 164] width 173 height 232
click at [80, 53] on div "Brain Results Partners.js" at bounding box center [61, 49] width 52 height 5
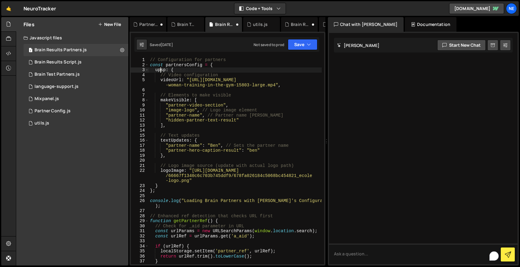
click at [159, 71] on div "// Configuration for partners const partnersConfig = { upsp : { // Video config…" at bounding box center [235, 165] width 173 height 217
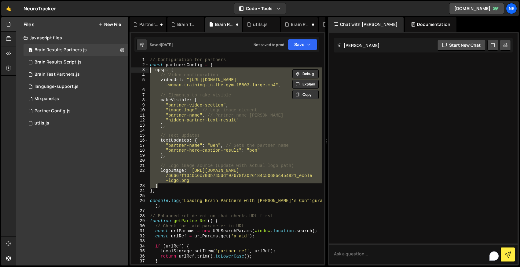
drag, startPoint x: 162, startPoint y: 185, endPoint x: 132, endPoint y: 70, distance: 118.5
click at [132, 70] on div "upsp: { 1 2 3 4 5 6 7 8 9 10 11 12 13 14 15 16 17 18 19 20 21 22 23 24 25 26 27…" at bounding box center [227, 160] width 193 height 207
type textarea "upsp: { // Video configuration"
click at [181, 22] on div "Brain Test Partners.js" at bounding box center [187, 24] width 20 height 6
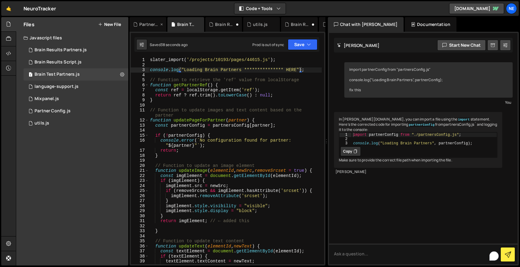
click at [144, 24] on div "Partner Config.js" at bounding box center [149, 24] width 20 height 6
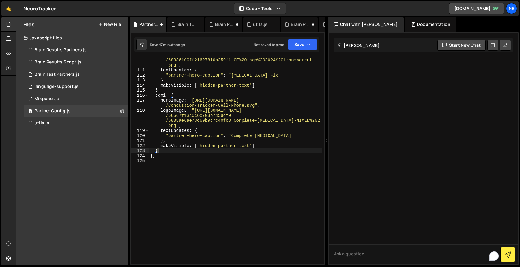
click at [165, 149] on div "logoImageL : "https://cdn.prod.website-files.com /66667f1340c6c703b745ddf9 /683…" at bounding box center [235, 164] width 173 height 232
type textarea "},"
paste textarea "}"
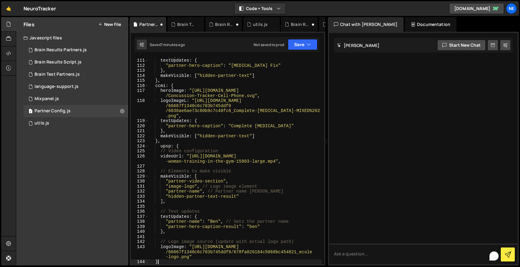
scroll to position [856, 0]
click at [160, 146] on div "logoImageL : "https://cdn.prod.website-files.com /66667f1340c6c703b745ddf9 /683…" at bounding box center [235, 154] width 173 height 232
type textarea "upsp: {"
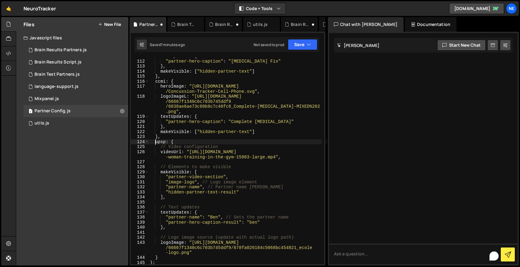
scroll to position [860, 0]
click at [191, 164] on div "textUpdates : { "partner-hero-caption" : "Concussion Fix" } , makeVisible : [ "…" at bounding box center [235, 162] width 173 height 217
type textarea "videoUrl: "https://assets.mixkit.co/videos/preview/mixkit-woman-training-in-the…"
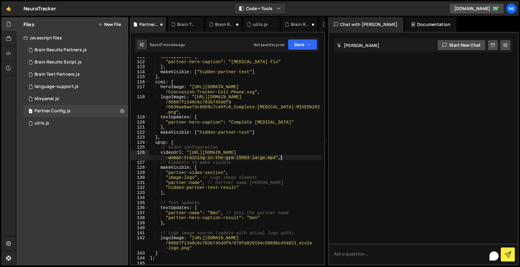
click at [169, 199] on div "textUpdates : { "partner-hero-caption" : "Concussion Fix" } , makeVisible : [ "…" at bounding box center [235, 162] width 173 height 217
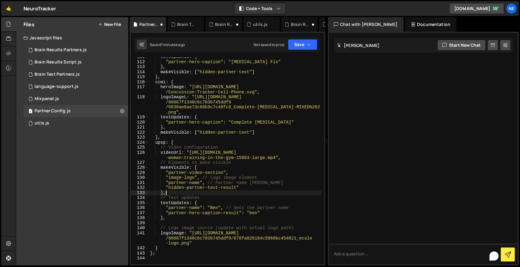
click at [169, 226] on div "textUpdates : { "partner-hero-caption" : "Concussion Fix" } , makeVisible : [ "…" at bounding box center [235, 162] width 173 height 217
type textarea "// Logo image source (update with actual logo path)"
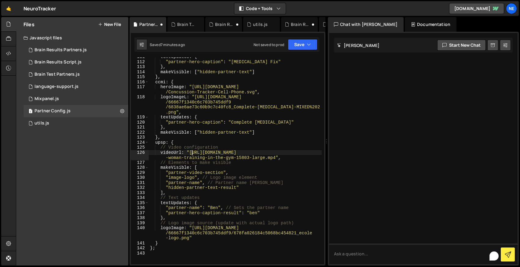
drag, startPoint x: 191, startPoint y: 152, endPoint x: 257, endPoint y: 152, distance: 66.9
click at [257, 152] on div "textUpdates : { "partner-hero-caption" : "Concussion Fix" } , makeVisible : [ "…" at bounding box center [235, 162] width 173 height 217
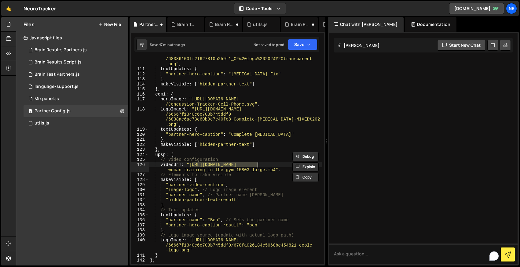
scroll to position [847, 0]
click at [169, 181] on div "logoImageL : "https://cdn.prod.website-files.com /66667f1340c6c703b745ddf9 /683…" at bounding box center [235, 163] width 173 height 232
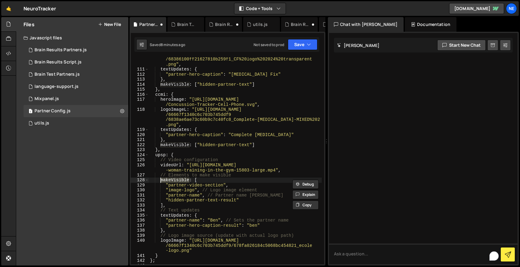
click at [173, 185] on div "logoImageL : "https://cdn.prod.website-files.com /66667f1340c6c703b745ddf9 /683…" at bounding box center [235, 163] width 173 height 232
click at [177, 190] on div "logoImageL : "https://cdn.prod.website-files.com /66667f1340c6c703b745ddf9 /683…" at bounding box center [235, 163] width 173 height 232
click at [177, 196] on div "logoImageL : "https://cdn.prod.website-files.com /66667f1340c6c703b745ddf9 /683…" at bounding box center [235, 163] width 173 height 232
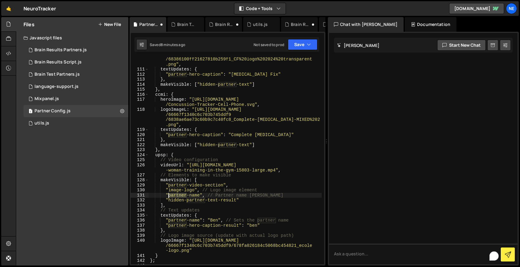
click at [177, 196] on div "logoImageL : "https://cdn.prod.website-files.com /66667f1340c6c703b745ddf9 /683…" at bounding box center [235, 163] width 173 height 232
click at [179, 202] on div "logoImageL : "https://cdn.prod.website-files.com /66667f1340c6c703b745ddf9 /683…" at bounding box center [235, 163] width 173 height 232
drag, startPoint x: 252, startPoint y: 200, endPoint x: 195, endPoint y: 200, distance: 56.5
click at [195, 200] on div "logoImageL : "https://cdn.prod.website-files.com /66667f1340c6c703b745ddf9 /683…" at bounding box center [235, 163] width 173 height 232
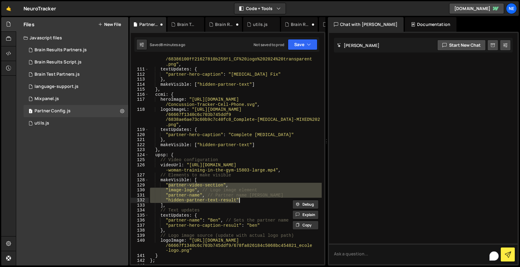
drag, startPoint x: 168, startPoint y: 185, endPoint x: 245, endPoint y: 199, distance: 79.0
click at [245, 199] on div "logoImageL : "https://cdn.prod.website-files.com /66667f1340c6c703b745ddf9 /683…" at bounding box center [235, 163] width 173 height 232
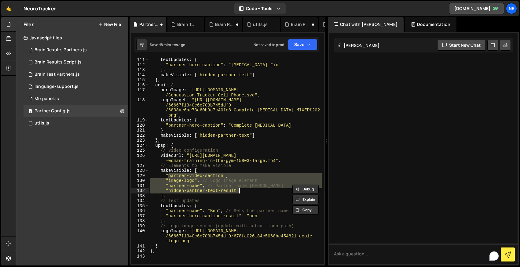
scroll to position [863, 0]
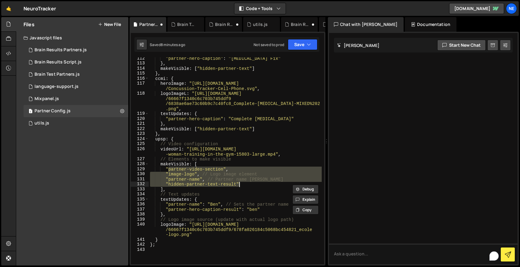
click at [172, 199] on div ""partner-hero-caption" : "Concussion Fix" } , makeVisible : [ "hidden-partner-t…" at bounding box center [235, 164] width 173 height 217
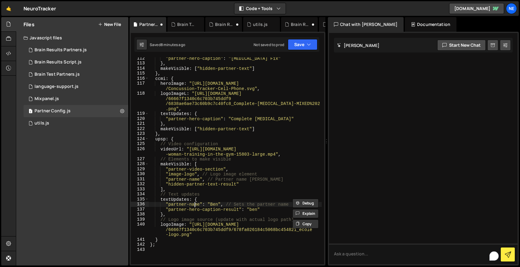
click at [195, 205] on div ""partner-hero-caption" : "Concussion Fix" } , makeVisible : [ "hidden-partner-t…" at bounding box center [235, 164] width 173 height 217
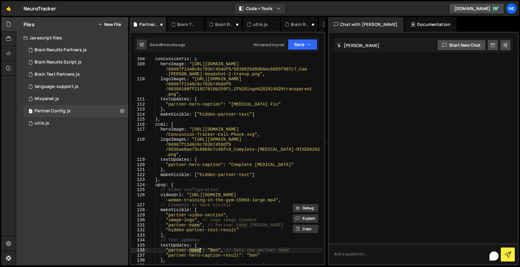
scroll to position [805, 0]
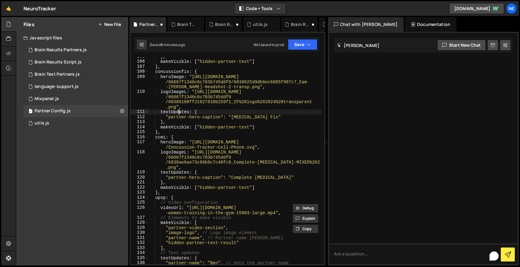
click at [178, 113] on div "} , makeVisible : [ "hidden-partner-text" ] } , concussionfix : { heroImage : "…" at bounding box center [235, 162] width 173 height 217
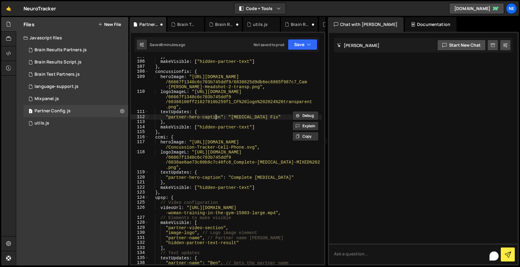
click at [216, 117] on div "} , makeVisible : [ "hidden-partner-text" ] } , concussionfix : { heroImage : "…" at bounding box center [235, 162] width 173 height 217
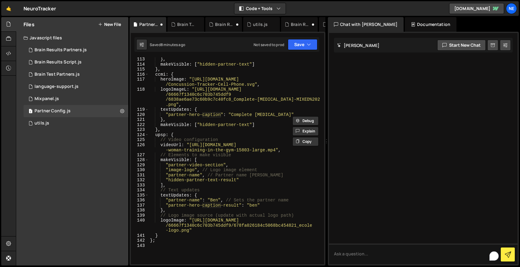
scroll to position [867, 0]
click at [170, 201] on div "} , makeVisible : [ "hidden-partner-text" ] } , ccmi : { heroImage : "https://c…" at bounding box center [235, 165] width 173 height 217
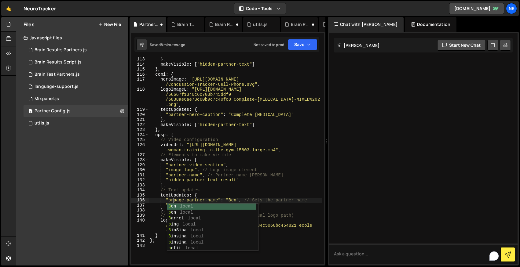
scroll to position [0, 2]
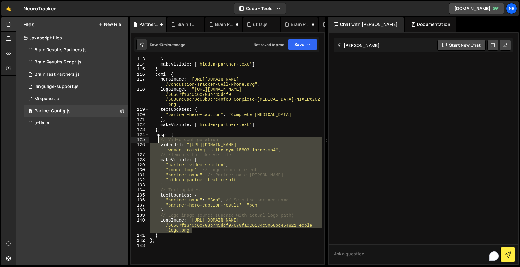
drag, startPoint x: 200, startPoint y: 230, endPoint x: 157, endPoint y: 143, distance: 97.1
click at [157, 143] on div "} , makeVisible : [ "hidden-partner-text" ] } , ccmi : { heroImage : "https://c…" at bounding box center [235, 165] width 173 height 217
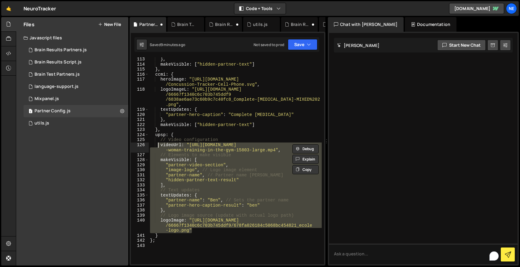
click at [195, 225] on div "} , makeVisible : [ "hidden-partner-text" ] } , ccmi : { heroImage : "https://c…" at bounding box center [235, 160] width 173 height 207
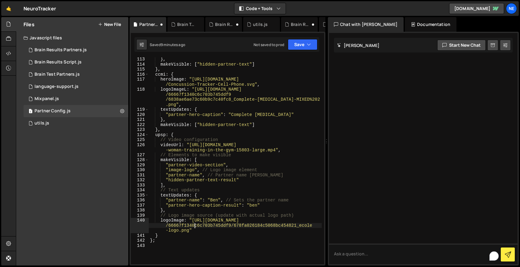
click at [179, 221] on div "} , makeVisible : [ "hidden-partner-text" ] } , ccmi : { heroImage : "https://c…" at bounding box center [235, 165] width 173 height 217
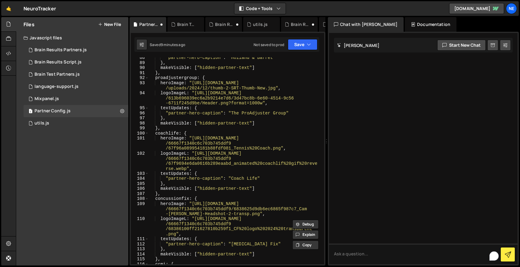
scroll to position [671, 0]
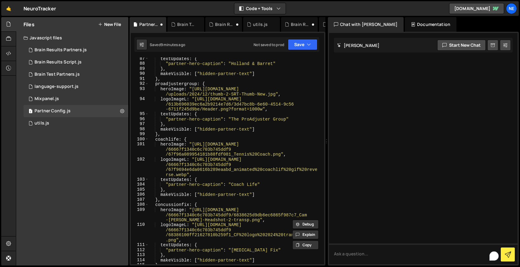
click at [173, 160] on div "textUpdates : { "partner-hero-caption" : "Holland & Barret" } , makeVisible : […" at bounding box center [235, 164] width 173 height 217
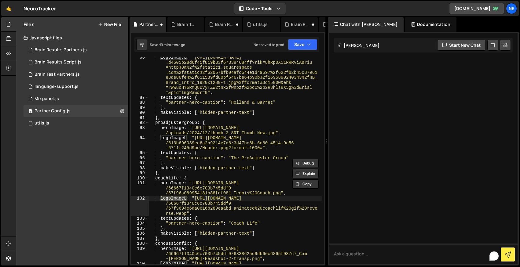
scroll to position [631, 0]
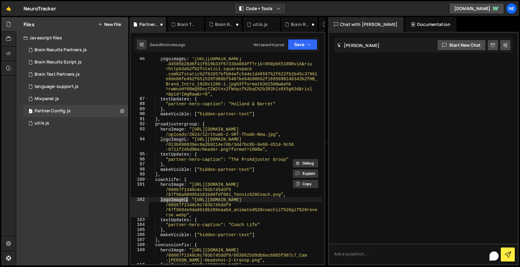
click at [176, 139] on div "logoImageL : "https://th.bing.com/th/id/R .d4505b28d6f41f819b33f673394684ff?rik…" at bounding box center [235, 190] width 173 height 268
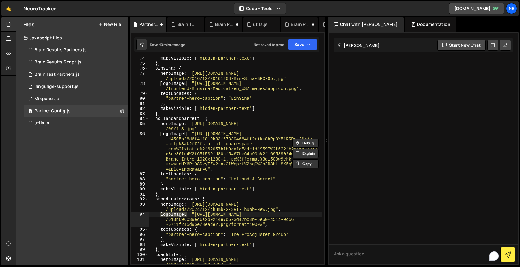
scroll to position [556, 0]
click at [181, 133] on div "makeVisible : [ "hidden-partner-text" ] } , binsina : { heroImage : "https://ww…" at bounding box center [235, 169] width 173 height 227
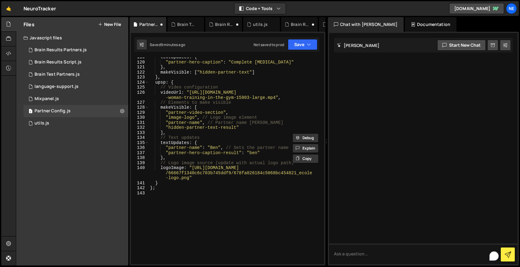
scroll to position [923, 0]
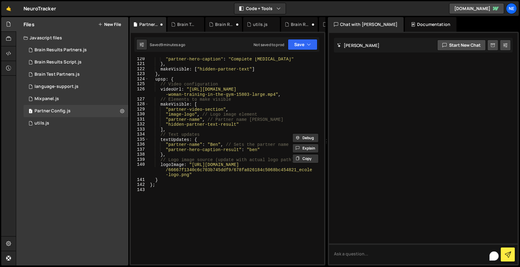
click at [178, 165] on div ""partner-hero-caption" : "Complete Concussions" } , makeVisible : [ "hidden-par…" at bounding box center [235, 165] width 173 height 217
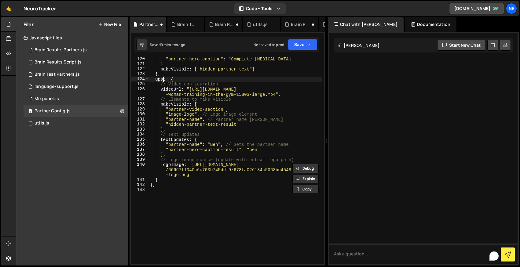
click at [162, 81] on div ""partner-hero-caption" : "Complete Concussions" } , makeVisible : [ "hidden-par…" at bounding box center [235, 165] width 173 height 217
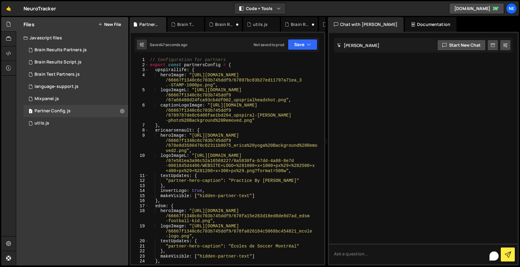
scroll to position [0, 0]
click at [197, 64] on div "// Configuration for partners export const partnersConfig = { upspirallife : { …" at bounding box center [235, 173] width 173 height 232
type textarea "export const partnersConfig = {"
click at [197, 64] on div "// Configuration for partners export const partnersConfig = { upspirallife : { …" at bounding box center [235, 173] width 173 height 232
click at [207, 65] on div "// Configuration for partners export const partnersConfig = { upspirallife : { …" at bounding box center [235, 160] width 173 height 207
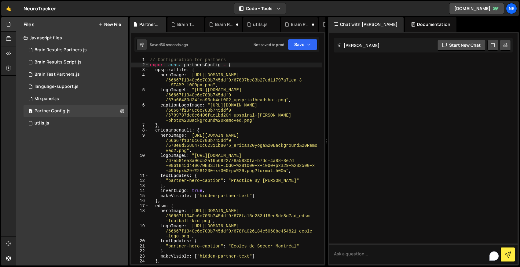
click at [207, 65] on div "// Configuration for partners export const partnersConfig = { upspirallife : { …" at bounding box center [235, 173] width 173 height 232
click at [61, 74] on div "Brain Test Partners.js" at bounding box center [57, 74] width 45 height 5
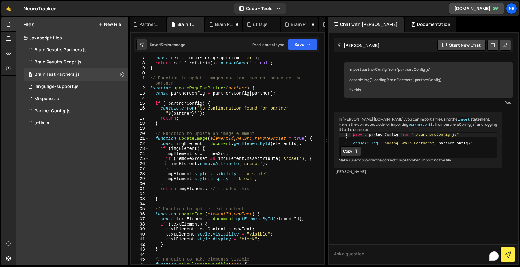
scroll to position [48, 0]
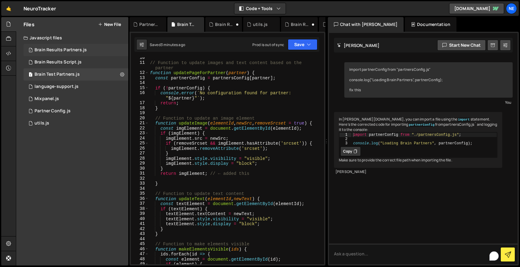
click at [63, 51] on div "Brain Results Partners.js" at bounding box center [61, 49] width 52 height 5
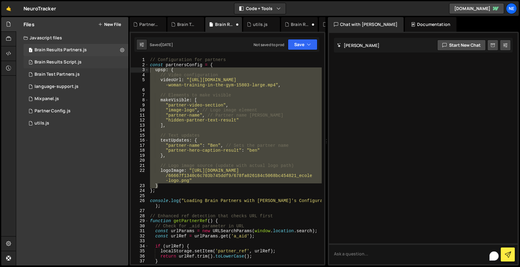
click at [61, 62] on div "Brain Results Script.js" at bounding box center [58, 62] width 47 height 5
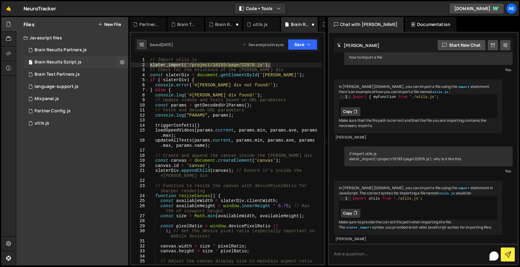
scroll to position [44, 0]
click at [64, 50] on div "Brain Results Partners.js" at bounding box center [61, 49] width 52 height 5
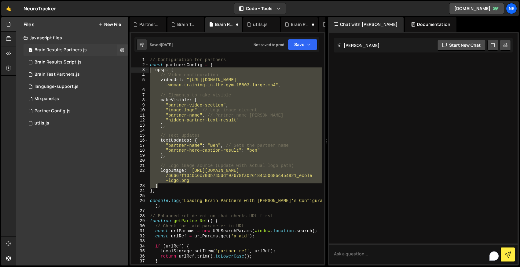
scroll to position [0, 0]
click at [64, 62] on div "Brain Results Script.js" at bounding box center [58, 62] width 47 height 5
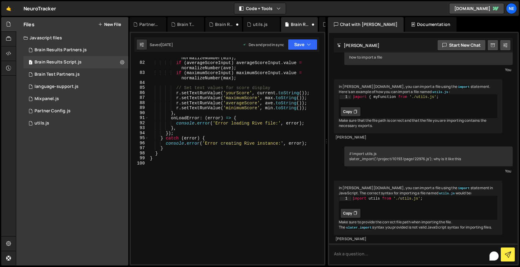
scroll to position [516, 0]
click at [63, 48] on div "Brain Results Partners.js" at bounding box center [61, 49] width 52 height 5
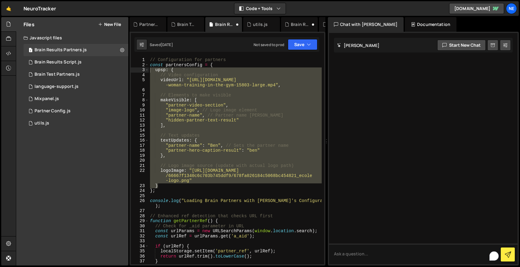
click at [190, 65] on div "// Configuration for partners const partnersConfig = { upsp : { // Video config…" at bounding box center [235, 165] width 173 height 217
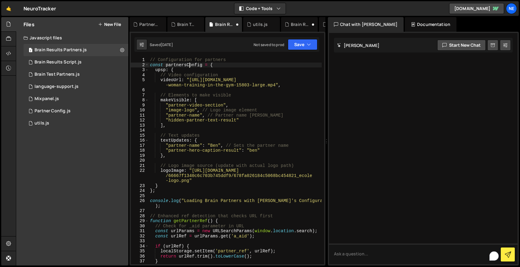
click at [190, 65] on div "// Configuration for partners const partnersConfig = { upsp : { // Video config…" at bounding box center [235, 165] width 173 height 217
click at [183, 102] on div "// Configuration for partners const partnersConfig = { upsp : { // Video config…" at bounding box center [235, 165] width 173 height 217
type textarea "makeVisible: ["
click at [50, 112] on div "Partner Config.js" at bounding box center [53, 110] width 36 height 5
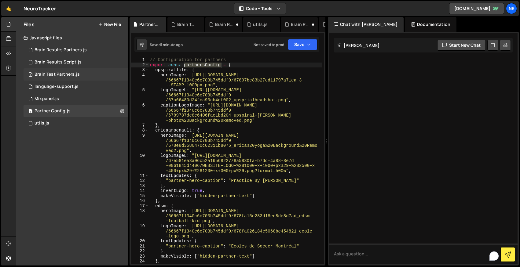
click at [54, 75] on div "Brain Test Partners.js" at bounding box center [57, 74] width 45 height 5
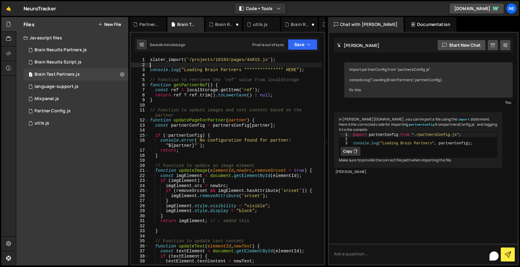
click at [288, 63] on div "**********" at bounding box center [235, 165] width 173 height 217
type textarea "slater_import('/projects/10193/pages/44615.js');"
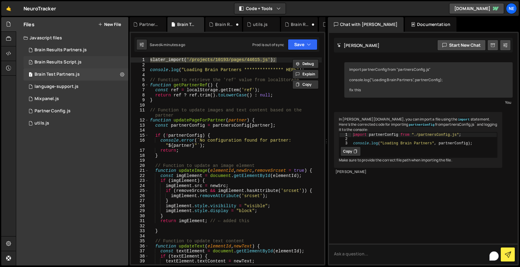
click at [60, 63] on div "Brain Results Script.js" at bounding box center [58, 62] width 47 height 5
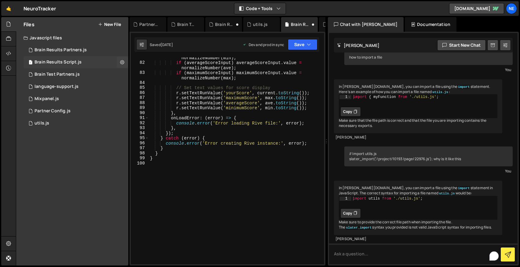
scroll to position [44, 0]
click at [58, 51] on div "Brain Results Partners.js" at bounding box center [61, 49] width 52 height 5
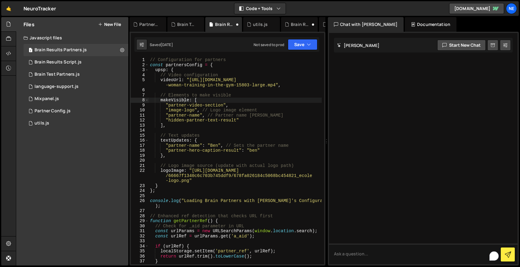
click at [232, 60] on div "// Configuration for partners const partnersConfig = { upsp : { // Video config…" at bounding box center [235, 165] width 173 height 217
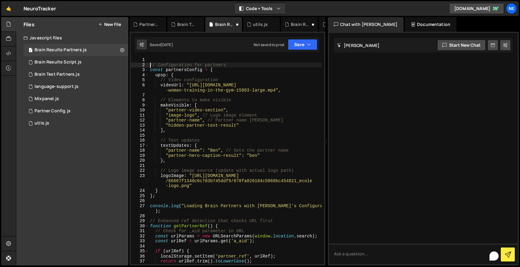
type textarea "// Configuration for partners"
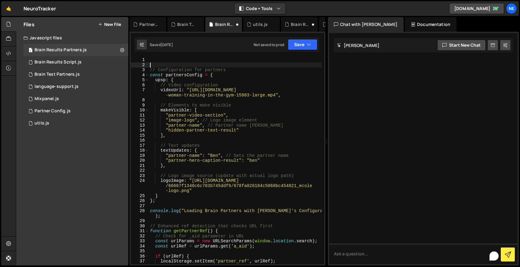
scroll to position [0, 0]
paste textarea "slater_import('/projects/10193/pages/44615.js');"
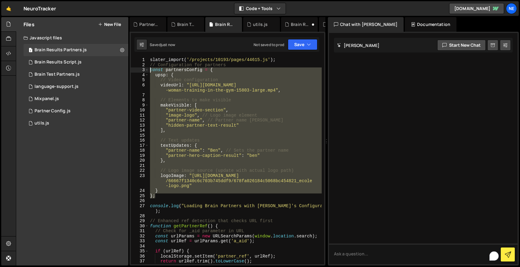
drag, startPoint x: 157, startPoint y: 195, endPoint x: 137, endPoint y: 68, distance: 128.9
click at [137, 68] on div "// Configuration for partners 1 2 3 4 5 6 7 8 9 10 11 12 13 14 15 16 17 18 19 2…" at bounding box center [227, 160] width 193 height 207
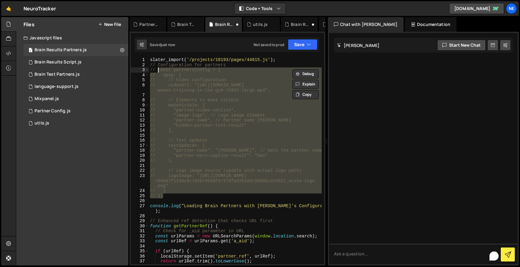
click at [222, 98] on div "slater_import ( '/projects/10193/pages/44615.js' ) ; // Configuration for partn…" at bounding box center [235, 160] width 173 height 207
type textarea "// // Elements to make visible"
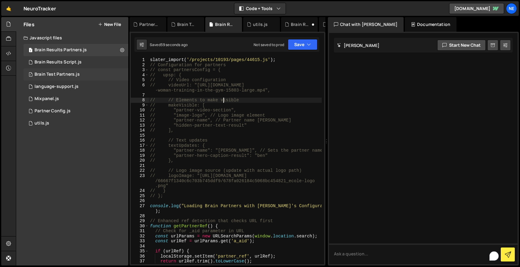
click at [72, 73] on div "Brain Test Partners.js" at bounding box center [57, 74] width 45 height 5
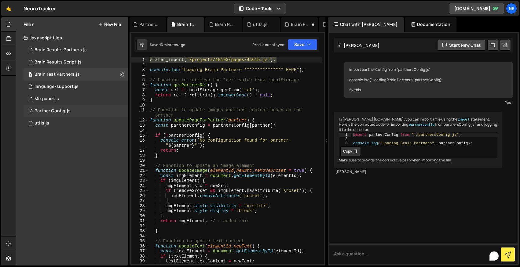
click at [54, 111] on div "Partner Config.js" at bounding box center [53, 110] width 36 height 5
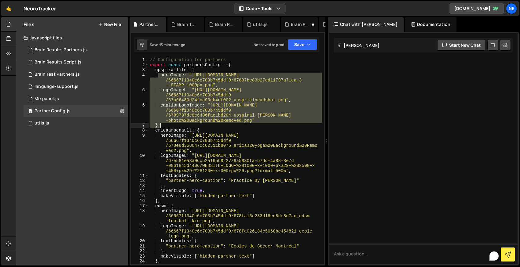
drag, startPoint x: 159, startPoint y: 75, endPoint x: 206, endPoint y: 124, distance: 67.6
click at [206, 124] on div "// Configuration for partners export const partnersConfig = { upspirallife : { …" at bounding box center [235, 173] width 173 height 232
click at [257, 122] on div "// Configuration for partners export const partnersConfig = { upspirallife : { …" at bounding box center [235, 160] width 173 height 207
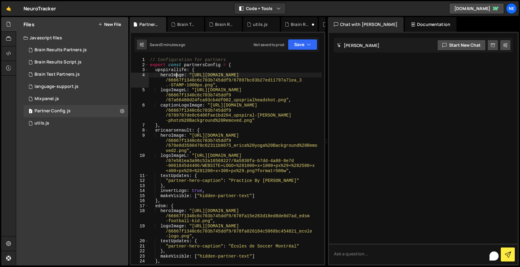
click at [177, 76] on div "// Configuration for partners export const partnersConfig = { upspirallife : { …" at bounding box center [235, 173] width 173 height 232
click at [176, 89] on div "// Configuration for partners export const partnersConfig = { upspirallife : { …" at bounding box center [235, 173] width 173 height 232
click at [173, 106] on div "// Configuration for partners export const partnersConfig = { upspirallife : { …" at bounding box center [235, 173] width 173 height 232
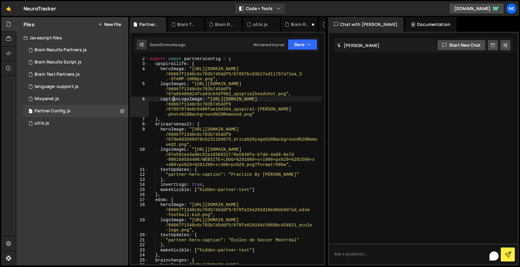
scroll to position [3, 0]
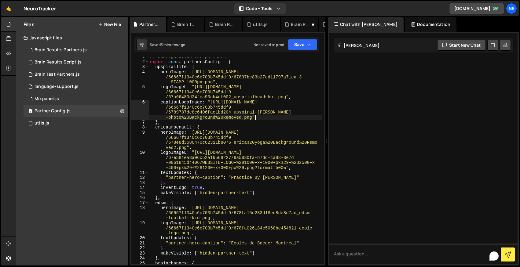
click at [261, 117] on div "// Configuration for partners export const partnersConfig = { upspirallife : { …" at bounding box center [235, 170] width 173 height 232
type textarea "captionLogoImage: "https://cdn.prod.website-files.com/66667f1340c6c703b745ddf9/…"
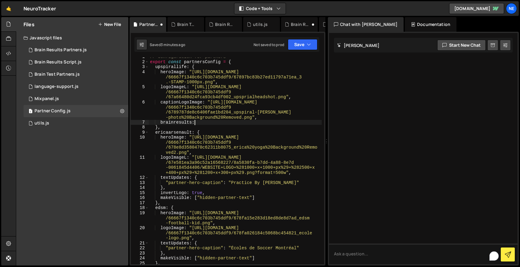
scroll to position [0, 3]
type textarea "brainresults: {"
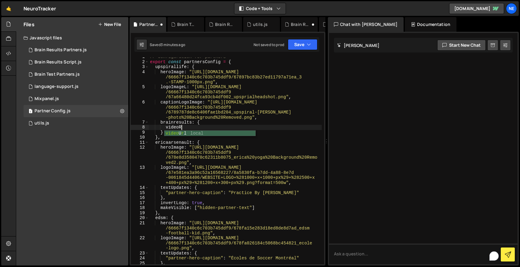
scroll to position [0, 2]
type textarea "videoRef:"
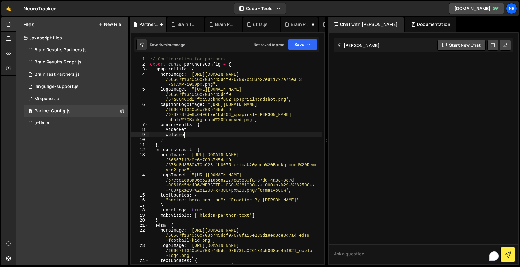
scroll to position [0, 2]
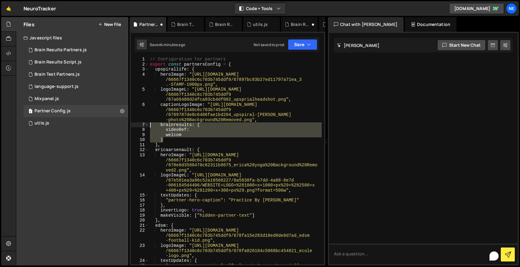
drag, startPoint x: 167, startPoint y: 141, endPoint x: 139, endPoint y: 125, distance: 32.2
click at [139, 125] on div "welcom 1 2 3 4 5 6 7 8 9 10 11 12 13 14 15 16 17 18 19 20 21 22 23 24 25 26 27 …" at bounding box center [227, 160] width 193 height 207
type textarea "brainresults: { videoRef:"
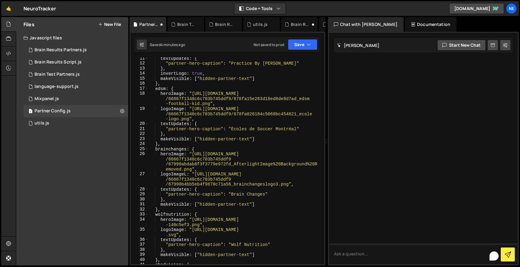
scroll to position [117, 0]
click at [169, 125] on div "textUpdates : { "partner-hero-caption" : "Practice By Erica" } , invertLogo : t…" at bounding box center [235, 168] width 173 height 222
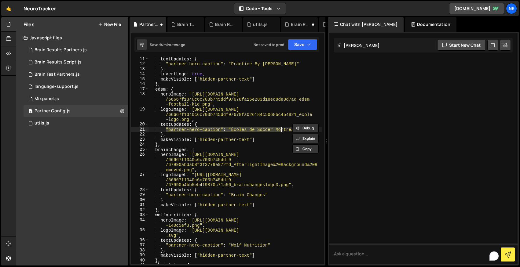
drag, startPoint x: 166, startPoint y: 127, endPoint x: 285, endPoint y: 127, distance: 118.5
click at [285, 127] on div "textUpdates : { "partner-hero-caption" : "Practice By Erica" } , invertLogo : t…" at bounding box center [235, 168] width 173 height 222
type textarea ""partner-hero-caption": "Écoles de Soccer Montréal""
click at [285, 127] on div "textUpdates : { "partner-hero-caption" : "Practice By Erica" } , invertLogo : t…" at bounding box center [235, 160] width 173 height 207
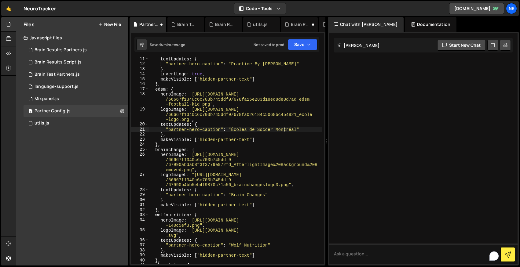
click at [310, 130] on div "textUpdates : { "partner-hero-caption" : "Practice By Erica" } , invertLogo : t…" at bounding box center [235, 168] width 173 height 222
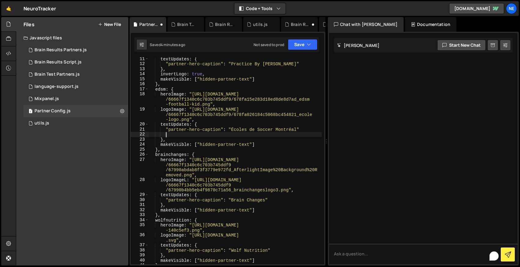
type textarea """
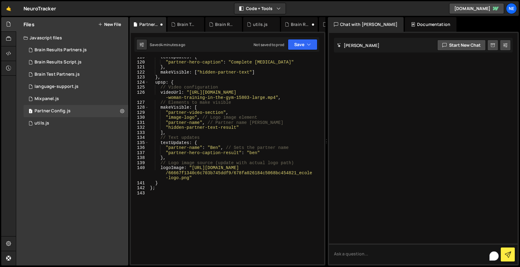
scroll to position [920, 0]
drag, startPoint x: 169, startPoint y: 148, endPoint x: 211, endPoint y: 150, distance: 42.5
click at [211, 150] on div "textUpdates : { "partner-hero-caption" : "Complete Concussions" } , makeVisible…" at bounding box center [235, 163] width 173 height 217
click at [168, 148] on div "textUpdates : { "partner-hero-caption" : "Complete Concussions" } , makeVisible…" at bounding box center [235, 160] width 173 height 207
click at [177, 107] on div "textUpdates : { "partner-hero-caption" : "Complete Concussions" } , makeVisible…" at bounding box center [235, 163] width 173 height 217
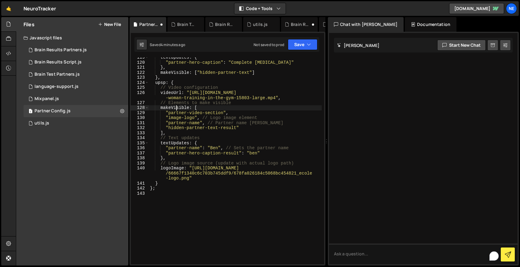
click at [177, 107] on div "textUpdates : { "partner-hero-caption" : "Complete Concussions" } , makeVisible…" at bounding box center [235, 163] width 173 height 217
click at [177, 92] on div "textUpdates : { "partner-hero-caption" : "Complete Concussions" } , makeVisible…" at bounding box center [235, 163] width 173 height 217
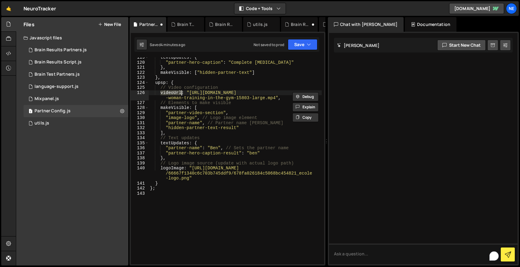
click at [234, 94] on div "textUpdates : { "partner-hero-caption" : "Complete Concussions" } , makeVisible…" at bounding box center [235, 163] width 173 height 217
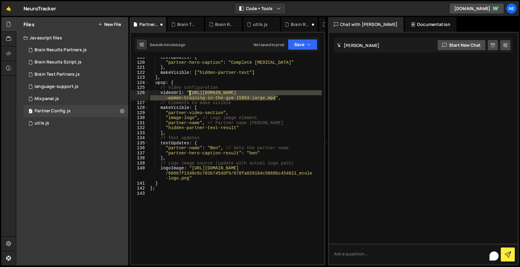
drag, startPoint x: 276, startPoint y: 98, endPoint x: 189, endPoint y: 91, distance: 87.3
click at [189, 91] on div "textUpdates : { "partner-hero-caption" : "Complete Concussions" } , makeVisible…" at bounding box center [235, 163] width 173 height 217
click at [160, 82] on div "textUpdates : { "partner-hero-caption" : "Complete Concussions" } , makeVisible…" at bounding box center [235, 163] width 173 height 217
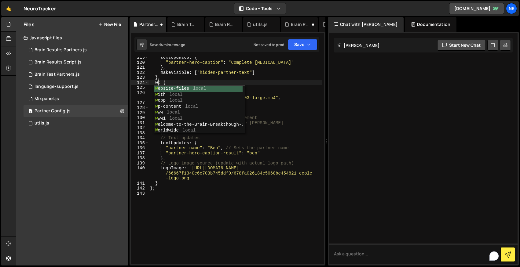
scroll to position [0, 1]
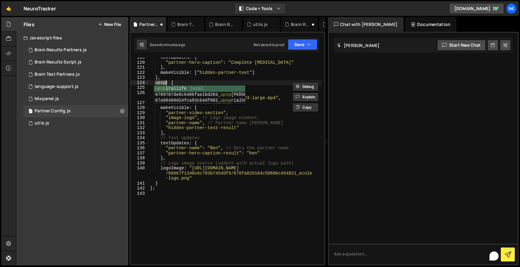
click at [181, 126] on div "textUpdates : { "partner-hero-caption" : "Complete Concussions" } , makeVisible…" at bounding box center [235, 163] width 173 height 217
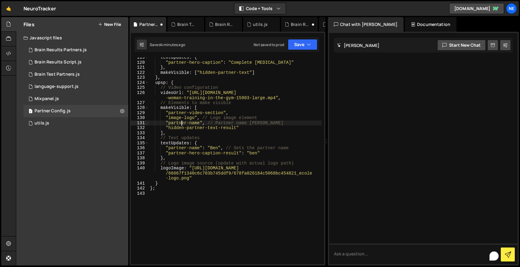
click at [162, 82] on div "textUpdates : { "partner-hero-caption" : "Complete Concussions" } , makeVisible…" at bounding box center [235, 163] width 173 height 217
click at [163, 81] on div "textUpdates : { "partner-hero-caption" : "Complete Concussions" } , makeVisible…" at bounding box center [235, 163] width 173 height 217
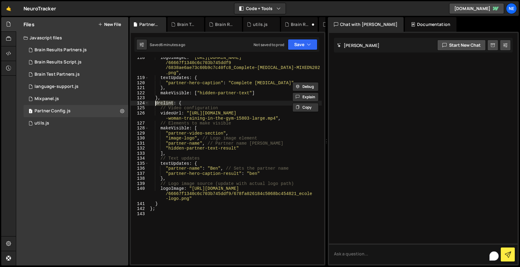
scroll to position [899, 0]
click at [185, 103] on div "logoImageL : "https://cdn.prod.website-files.com /66667f1340c6c703b745ddf9 /683…" at bounding box center [235, 172] width 173 height 232
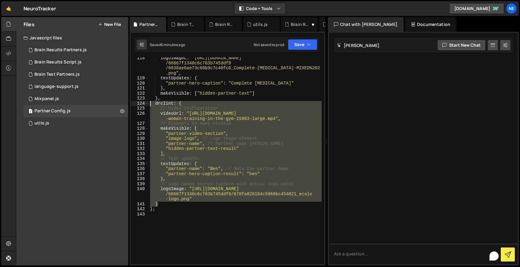
drag, startPoint x: 176, startPoint y: 203, endPoint x: 144, endPoint y: 104, distance: 104.7
click at [144, 103] on div "drclint: { 118 119 120 121 122 123 124 125 126 127 128 129 130 131 132 133 134 …" at bounding box center [227, 160] width 193 height 207
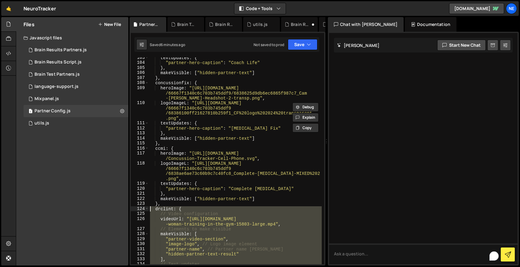
scroll to position [793, 0]
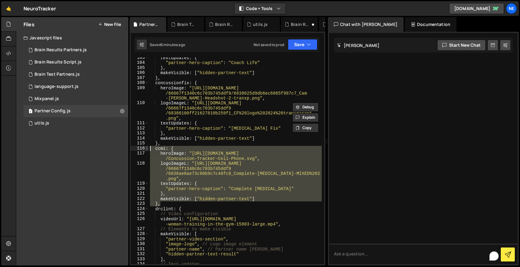
drag, startPoint x: 170, startPoint y: 202, endPoint x: 147, endPoint y: 148, distance: 58.6
click at [147, 148] on div "drclint: { // Video configuration 103 104 105 106 107 108 109 110 111 112 113 1…" at bounding box center [227, 160] width 193 height 207
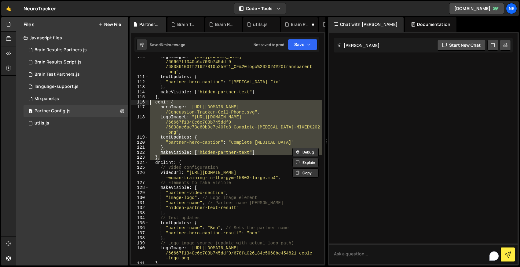
scroll to position [840, 0]
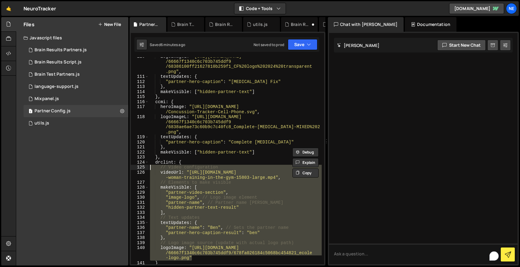
drag, startPoint x: 201, startPoint y: 258, endPoint x: 141, endPoint y: 169, distance: 107.2
click at [141, 169] on div "ccmi: { heroImage: "https://completeconcussions.com/media/assets/Concussion-Tra…" at bounding box center [227, 160] width 193 height 207
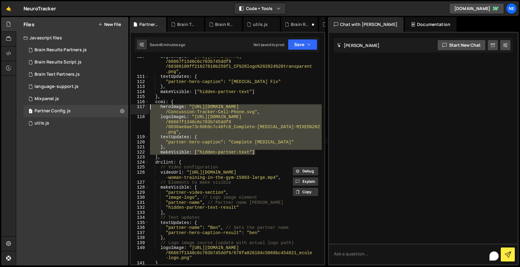
drag, startPoint x: 270, startPoint y: 152, endPoint x: 142, endPoint y: 106, distance: 135.9
click at [142, 106] on div "// Video configuration videoUrl: "https://assets.mixkit.co/videos/preview/mixki…" at bounding box center [227, 160] width 193 height 207
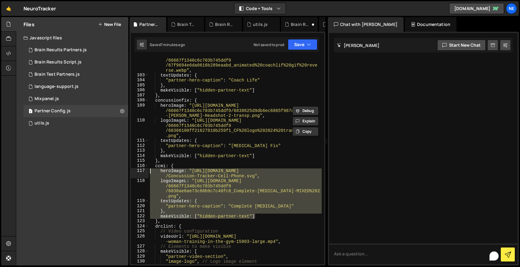
scroll to position [776, 0]
click at [300, 43] on button "Save" at bounding box center [303, 44] width 30 height 11
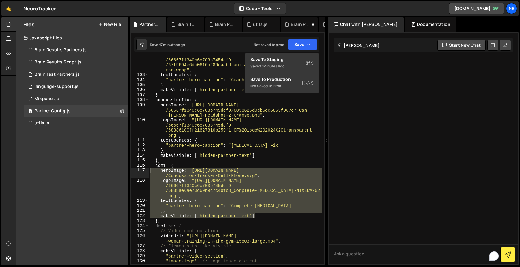
click at [195, 128] on div "logoImageL : "https://cdn.prod.website-files.com /66667f1340c6c703b745ddf9 /67f…" at bounding box center [235, 168] width 173 height 232
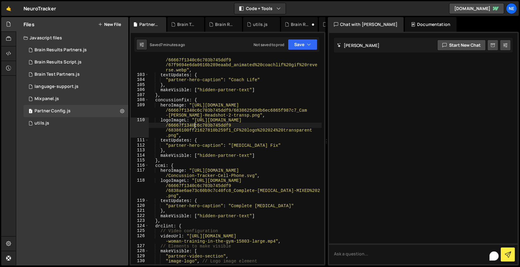
click at [209, 84] on div "logoImageL : "https://cdn.prod.website-files.com /66667f1340c6c703b745ddf9 /67f…" at bounding box center [235, 168] width 173 height 232
click at [62, 74] on div "Brain Test Partners.js" at bounding box center [57, 74] width 45 height 5
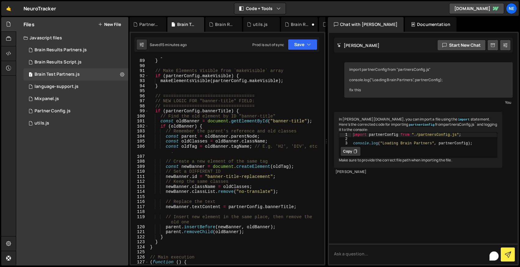
scroll to position [473, 0]
click at [48, 124] on div "utils.js" at bounding box center [42, 123] width 15 height 5
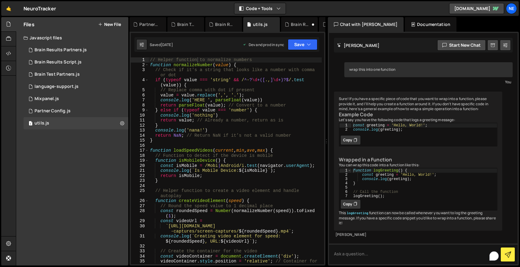
scroll to position [42, 0]
click at [56, 107] on div "1 Partner Config.js 0" at bounding box center [76, 111] width 105 height 12
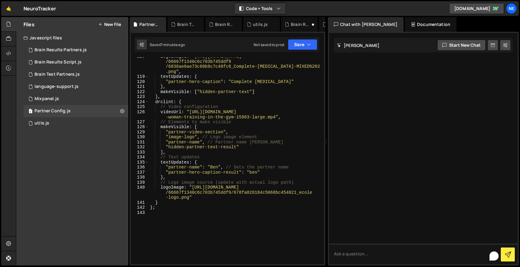
scroll to position [900, 0]
click at [161, 110] on div "logoImageL : "https://cdn.prod.website-files.com /66667f1340c6c703b745ddf9 /683…" at bounding box center [235, 170] width 173 height 232
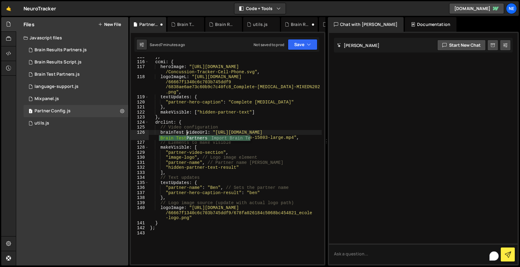
scroll to position [0, 2]
type textarea "brainTestvideoUrl: "https://assets.mixkit.co/videos/preview/mixkit-woman-traini…"
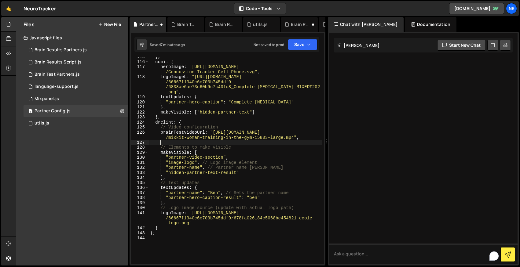
scroll to position [0, 0]
paste textarea "brainTestvideoUrl: "https://assets.mixkit.co/videos/preview/mixkit-woman-traini…"
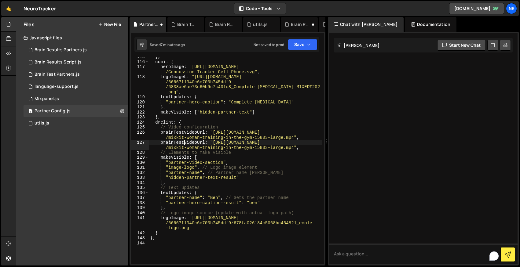
click at [184, 141] on div "} , ccmi : { heroImage : "https://completeconcussions.com/media/assets /Concuss…" at bounding box center [235, 162] width 173 height 217
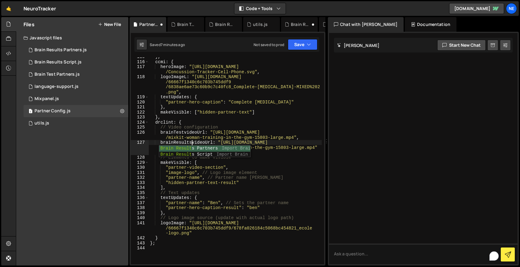
scroll to position [0, 3]
click at [184, 132] on div "} , ccmi : { heroImage : "https://completeconcussions.com/media/assets /Concuss…" at bounding box center [235, 162] width 173 height 217
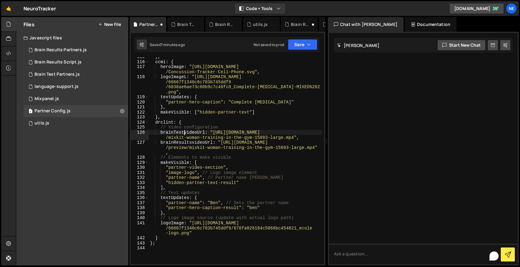
click at [188, 141] on div "} , ccmi : { heroImage : "https://completeconcussions.com/media/assets /Concuss…" at bounding box center [235, 162] width 173 height 217
click at [172, 160] on div "} , ccmi : { heroImage : "https://completeconcussions.com/media/assets /Concuss…" at bounding box center [235, 162] width 173 height 217
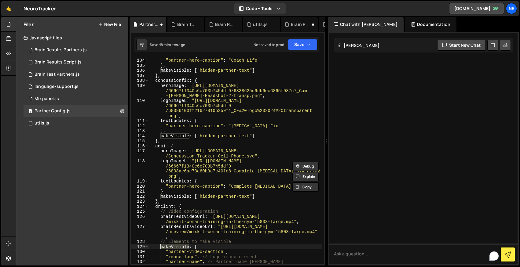
scroll to position [795, 0]
click at [183, 138] on div "textUpdates : { "partner-hero-caption" : "Coach Life" } , makeVisible : [ "hidd…" at bounding box center [235, 162] width 173 height 217
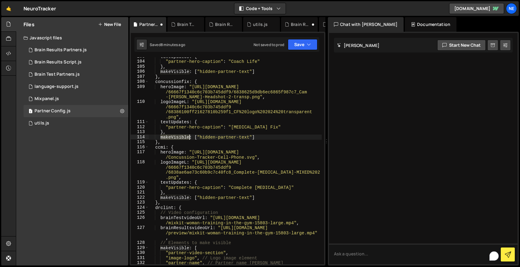
click at [183, 138] on div "textUpdates : { "partner-hero-caption" : "Coach Life" } , makeVisible : [ "hidd…" at bounding box center [235, 162] width 173 height 217
drag, startPoint x: 196, startPoint y: 137, endPoint x: 262, endPoint y: 137, distance: 66.3
click at [262, 137] on div "textUpdates : { "partner-hero-caption" : "Coach Life" } , makeVisible : [ "hidd…" at bounding box center [235, 162] width 173 height 217
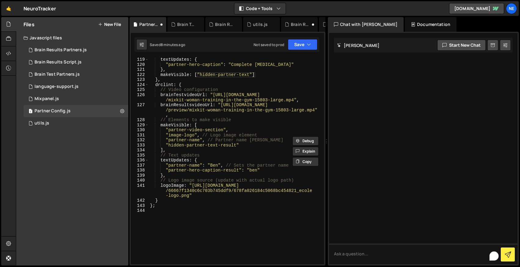
scroll to position [917, 0]
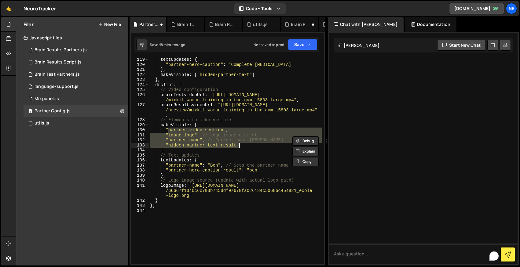
drag, startPoint x: 169, startPoint y: 129, endPoint x: 241, endPoint y: 145, distance: 74.1
click at [241, 145] on div "textUpdates : { "partner-hero-caption" : "Complete Concussions" } , makeVisible…" at bounding box center [235, 165] width 173 height 217
click at [241, 145] on div "textUpdates : { "partner-hero-caption" : "Complete Concussions" } , makeVisible…" at bounding box center [235, 160] width 173 height 207
type textarea ""hidden-partner-text-result""
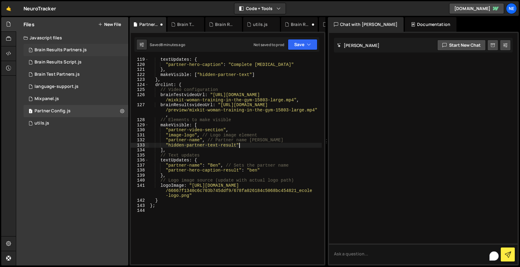
click at [68, 51] on div "Brain Results Partners.js" at bounding box center [61, 49] width 52 height 5
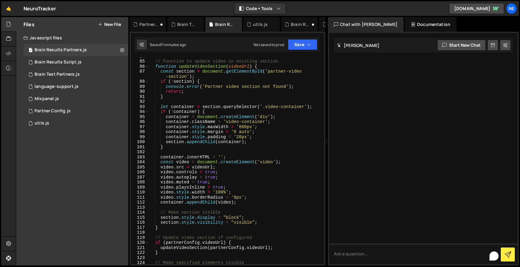
scroll to position [452, 0]
click at [272, 70] on div "// Function to update video in existing section function updateVideoSection ( v…" at bounding box center [235, 162] width 173 height 217
click at [247, 71] on div "// Function to update video in existing section function updateVideoSection ( v…" at bounding box center [235, 162] width 173 height 217
click at [272, 71] on div "// Function to update video in existing section function updateVideoSection ( v…" at bounding box center [235, 162] width 173 height 217
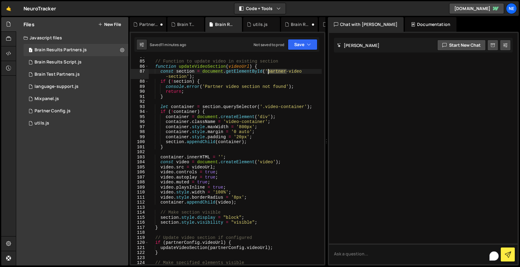
click at [272, 71] on div "// Function to update video in existing section function updateVideoSection ( v…" at bounding box center [235, 162] width 173 height 217
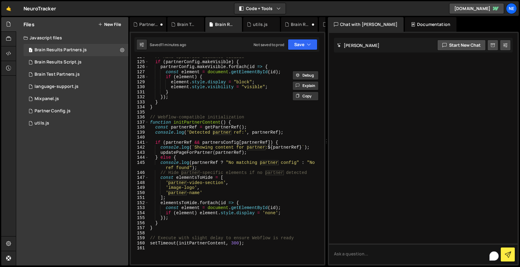
scroll to position [665, 0]
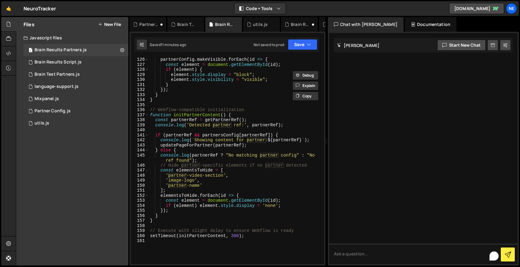
click at [197, 116] on div "partnerConfig . makeVisible . forEach ( id => { const element = document . getE…" at bounding box center [235, 165] width 173 height 217
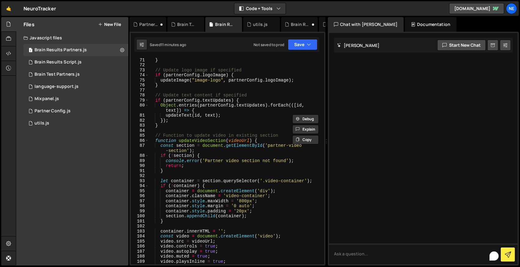
scroll to position [337, 0]
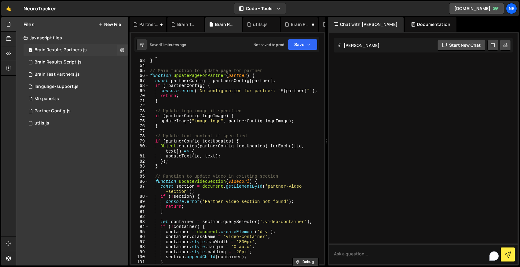
click at [57, 52] on div "Brain Results Partners.js" at bounding box center [61, 49] width 52 height 5
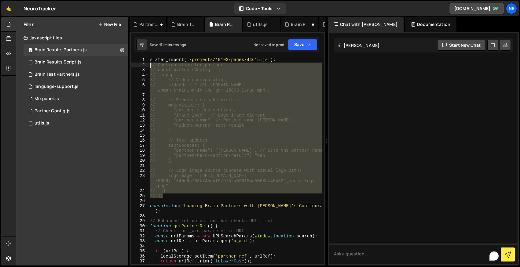
drag, startPoint x: 173, startPoint y: 195, endPoint x: 129, endPoint y: 63, distance: 139.2
click at [129, 63] on div "1 2 3 4 5 6 7 8 9 10 11 12 13 14 15 16 17 18 19 20 21 22 23 24 25 26 27 28 29 3…" at bounding box center [227, 149] width 196 height 234
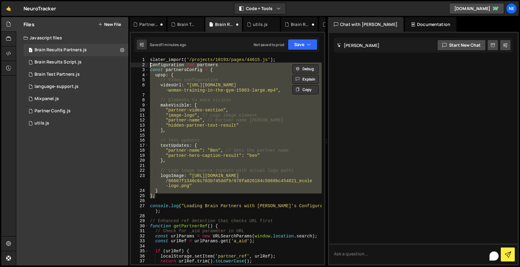
click at [190, 174] on div "slater_import ( '/projects/10193/pages/44615.js' ) ; Configuration for partners…" at bounding box center [235, 160] width 173 height 207
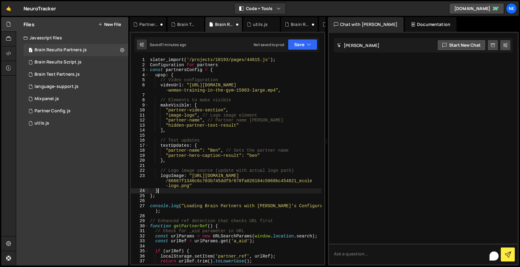
click at [169, 191] on div "slater_import ( '/projects/10193/pages/44615.js' ) ; Configuration for partners…" at bounding box center [235, 165] width 173 height 217
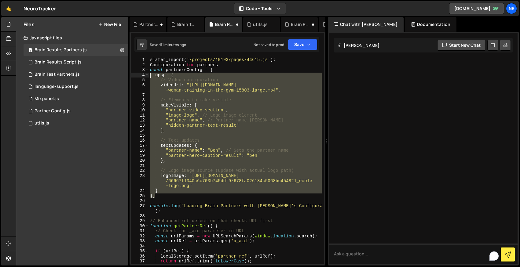
drag, startPoint x: 168, startPoint y: 195, endPoint x: 131, endPoint y: 75, distance: 125.7
click at [131, 75] on div "} 1 2 3 4 5 6 7 8 9 10 11 12 13 14 15 16 17 18 19 20 21 22 23 24 25 26 27 28 29…" at bounding box center [227, 160] width 193 height 207
click at [164, 57] on div "1 2 3 4 5 6 7 8 9 10 11 12 13 14 15 16 17 18 19 20 21 22 23 24 25 26 27 28 29 3…" at bounding box center [227, 149] width 196 height 234
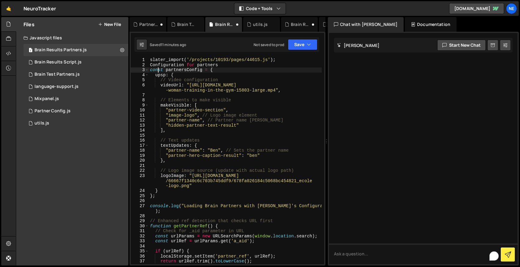
click at [157, 68] on div "slater_import ( '/projects/10193/pages/44615.js' ) ; Configuration for partners…" at bounding box center [235, 165] width 173 height 217
type textarea "setTimeout(initPartnerContent, 300);"
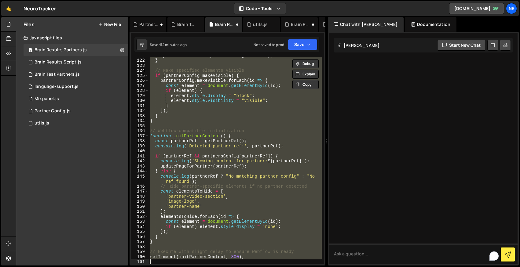
scroll to position [644, 0]
click at [68, 50] on div "Brain Results Partners.js" at bounding box center [61, 49] width 52 height 5
click at [68, 63] on div "Brain Results Script.js" at bounding box center [58, 62] width 47 height 5
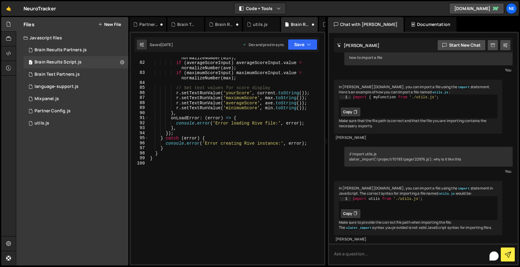
scroll to position [44, 0]
click at [49, 110] on div "Partner Config.js" at bounding box center [53, 110] width 36 height 5
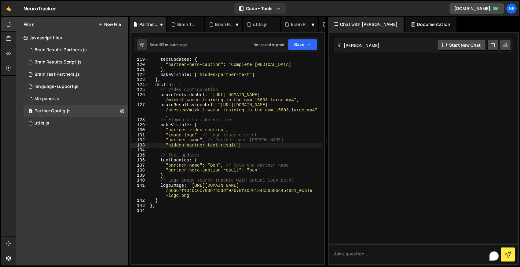
scroll to position [0, 0]
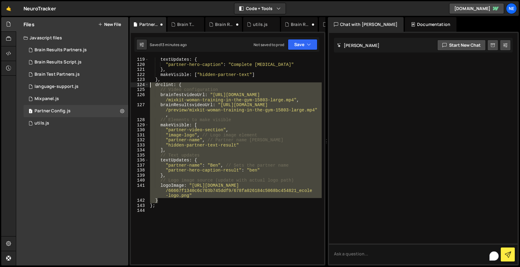
drag, startPoint x: 162, startPoint y: 200, endPoint x: 139, endPoint y: 85, distance: 117.9
click at [139, 85] on div "} 119 120 121 122 123 124 125 126 127 128 129 130 131 132 133 134 135 136 137 1…" at bounding box center [227, 160] width 193 height 207
type textarea "drclint: { // Video configuration"
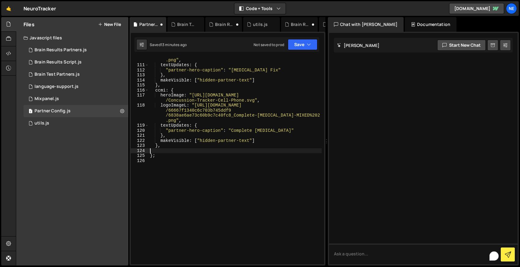
scroll to position [0, 0]
type textarea "},"
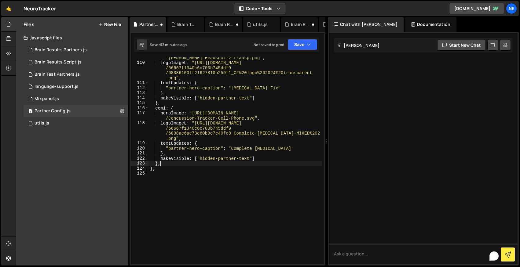
scroll to position [829, 0]
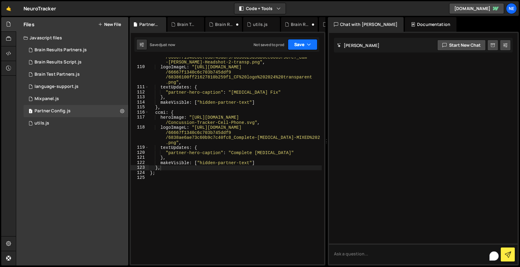
click at [301, 42] on button "Save" at bounding box center [303, 44] width 30 height 11
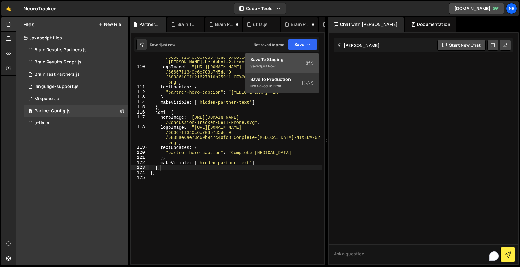
click at [285, 61] on div "Save to Staging S" at bounding box center [282, 60] width 64 height 6
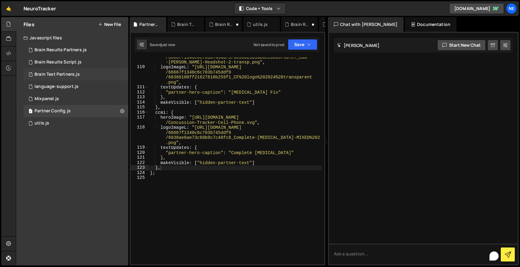
click at [57, 74] on div "Brain Test Partners.js" at bounding box center [57, 74] width 45 height 5
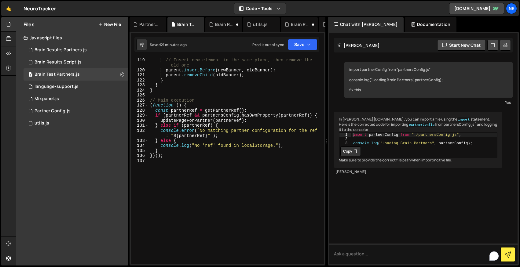
scroll to position [629, 0]
click at [65, 62] on div "Brain Results Script.js" at bounding box center [58, 62] width 47 height 5
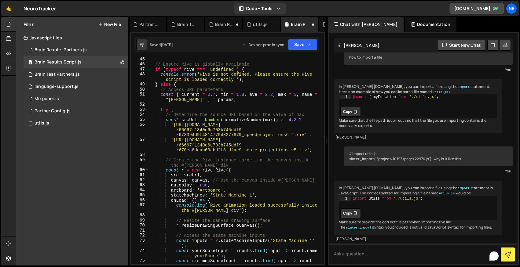
scroll to position [257, 0]
click at [60, 53] on div "Brain Results Partners.js" at bounding box center [61, 49] width 52 height 5
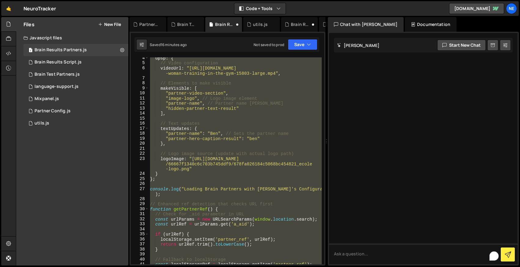
scroll to position [0, 0]
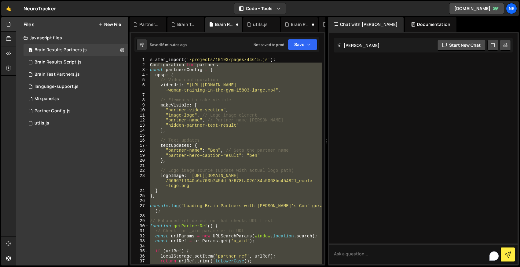
click at [224, 141] on div "slater_import ( '/projects/10193/pages/44615.js' ) ; Configuration for partners…" at bounding box center [235, 160] width 173 height 207
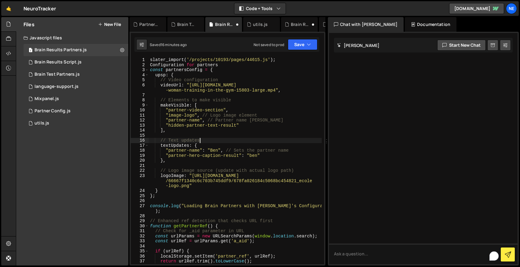
click at [284, 59] on div "slater_import ( '/projects/10193/pages/44615.js' ) ; Configuration for partners…" at bounding box center [235, 165] width 173 height 217
click at [160, 66] on div "// slater_import('/projects/10193/pages/44615.js'); Configuration for partners …" at bounding box center [235, 165] width 173 height 217
type textarea "Configuration for partners"
click at [160, 66] on div "// slater_import('/projects/10193/pages/44615.js'); Configuration for partners …" at bounding box center [235, 165] width 173 height 217
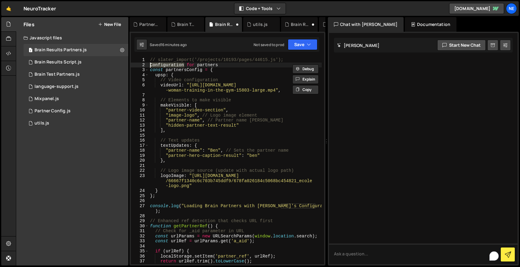
click at [222, 67] on div "// slater_import('/projects/10193/pages/44615.js'); Configuration for partners …" at bounding box center [235, 165] width 173 height 217
click at [302, 45] on button "Save" at bounding box center [303, 44] width 30 height 11
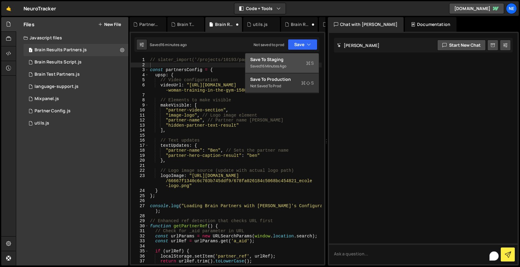
click at [287, 58] on div "Save to Staging S" at bounding box center [282, 60] width 64 height 6
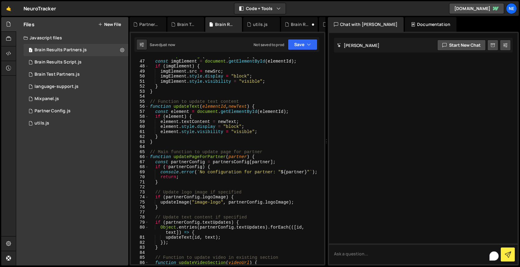
scroll to position [39, 0]
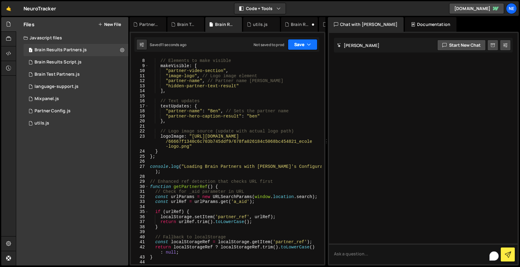
click at [296, 49] on button "Save" at bounding box center [303, 44] width 30 height 11
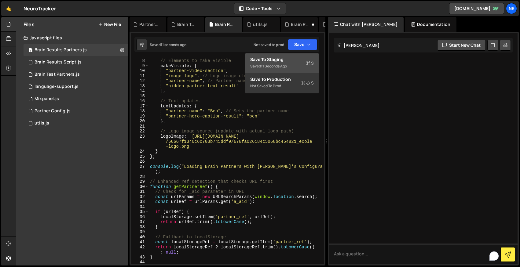
click at [279, 60] on div "Save to Staging S" at bounding box center [282, 60] width 64 height 6
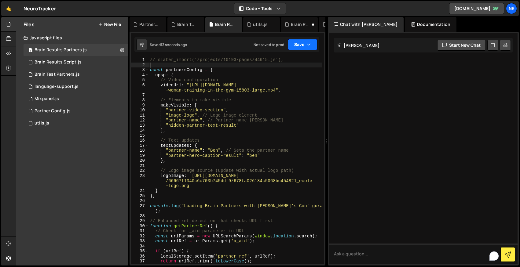
click at [303, 45] on button "Save" at bounding box center [303, 44] width 30 height 11
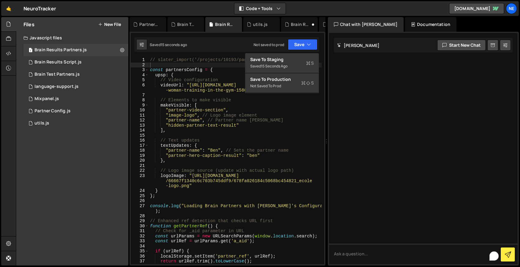
type textarea ""hidden-partner-text-result""
click at [280, 124] on div "// slater_import('/projects/10193/pages/44615.js'); const partnersConfig = { up…" at bounding box center [235, 165] width 173 height 217
